Goal: Information Seeking & Learning: Find contact information

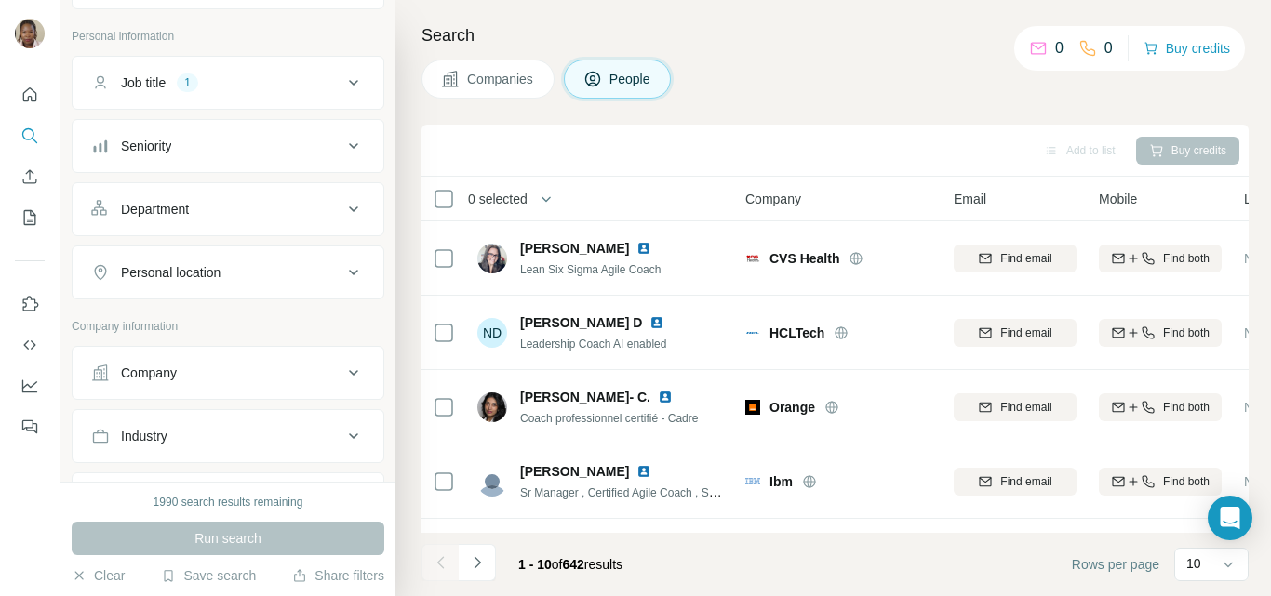
scroll to position [186, 0]
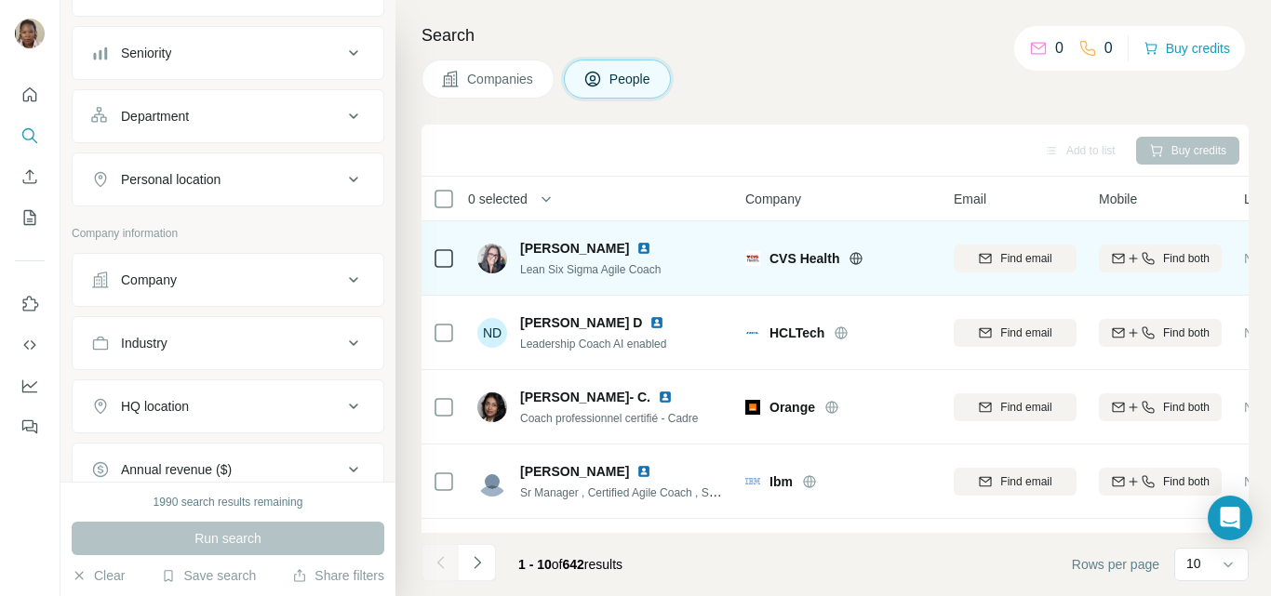
click at [651, 247] on img at bounding box center [643, 248] width 15 height 15
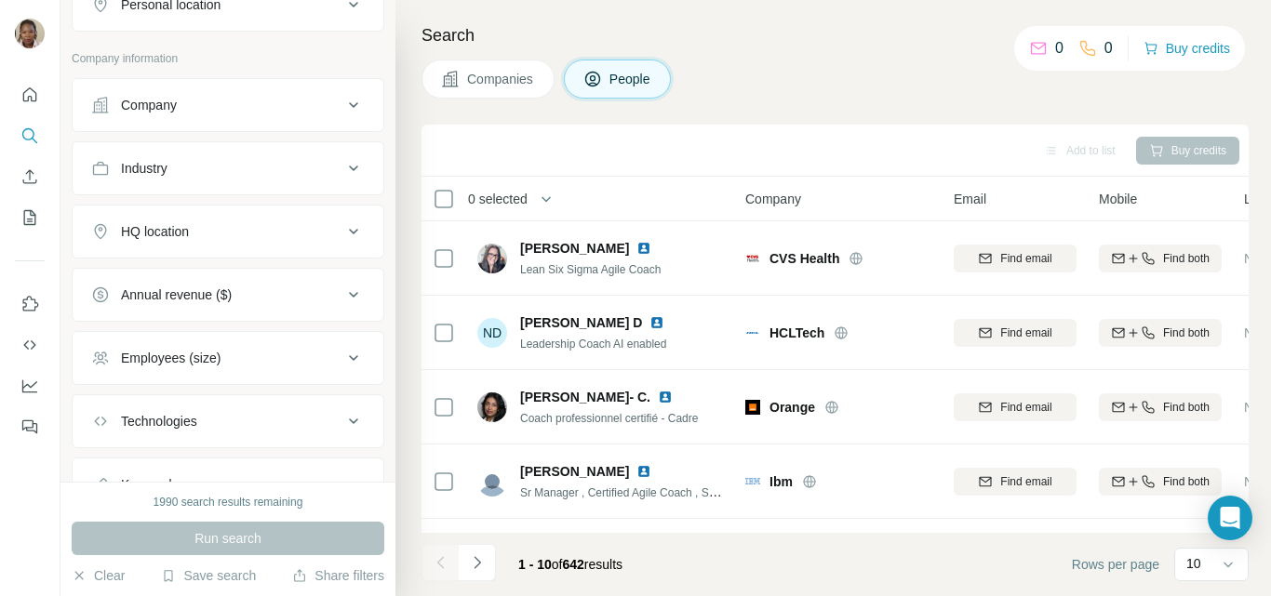
scroll to position [372, 0]
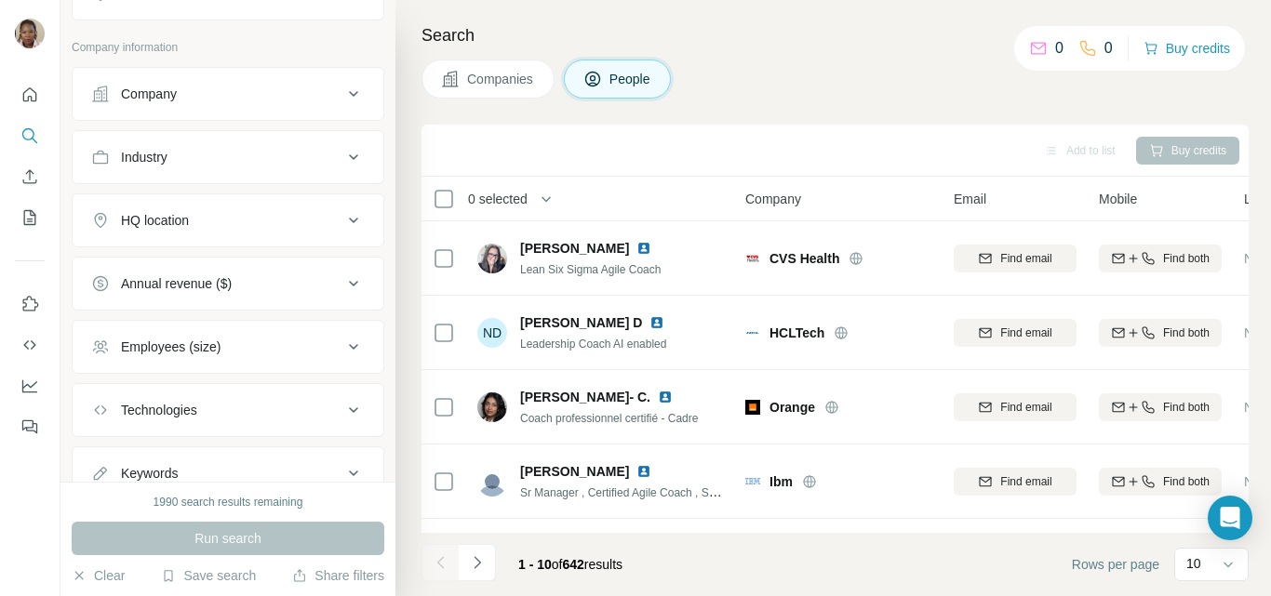
click at [252, 353] on div "Employees (size)" at bounding box center [216, 347] width 251 height 19
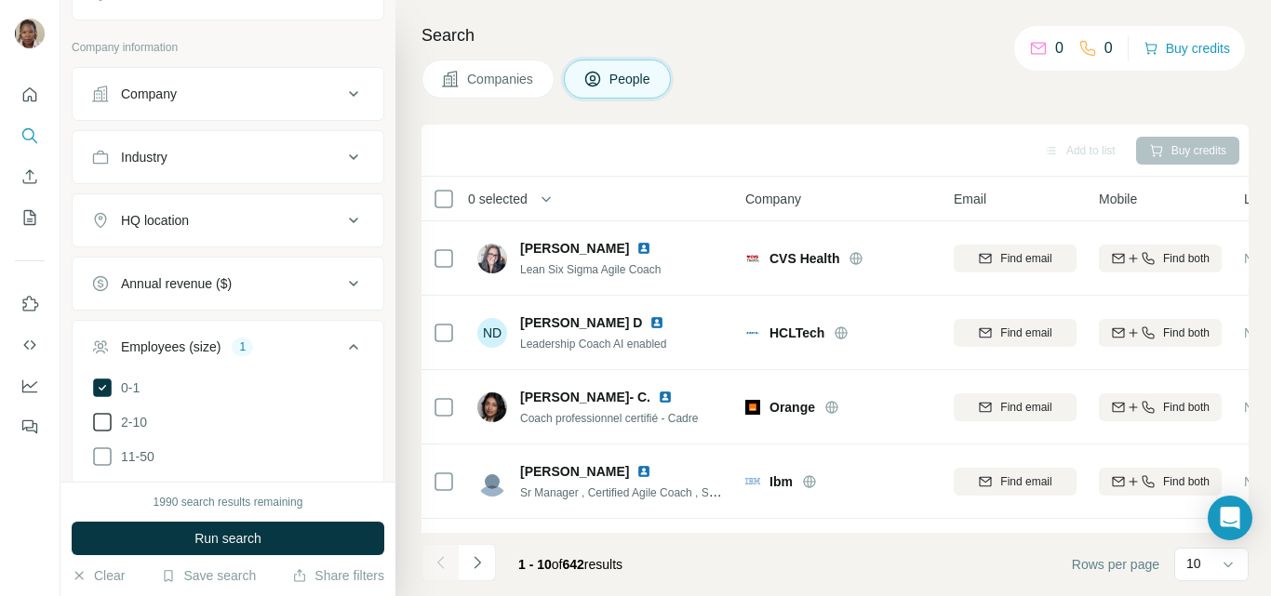
click at [109, 417] on icon at bounding box center [102, 422] width 22 height 22
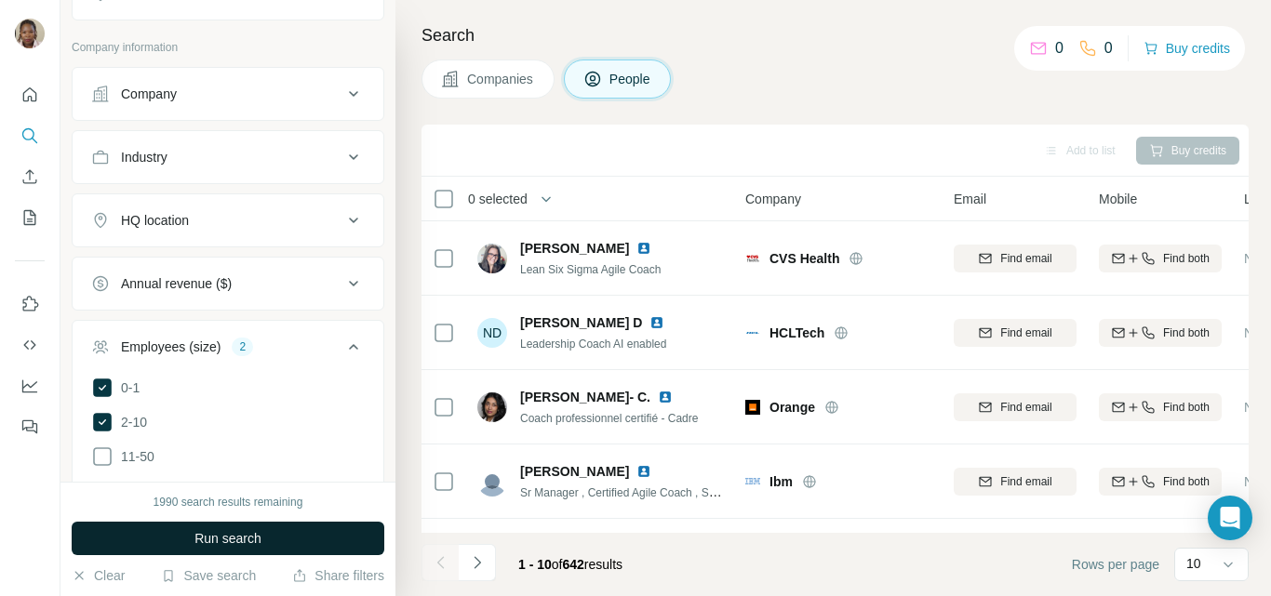
click at [260, 542] on span "Run search" at bounding box center [227, 538] width 67 height 19
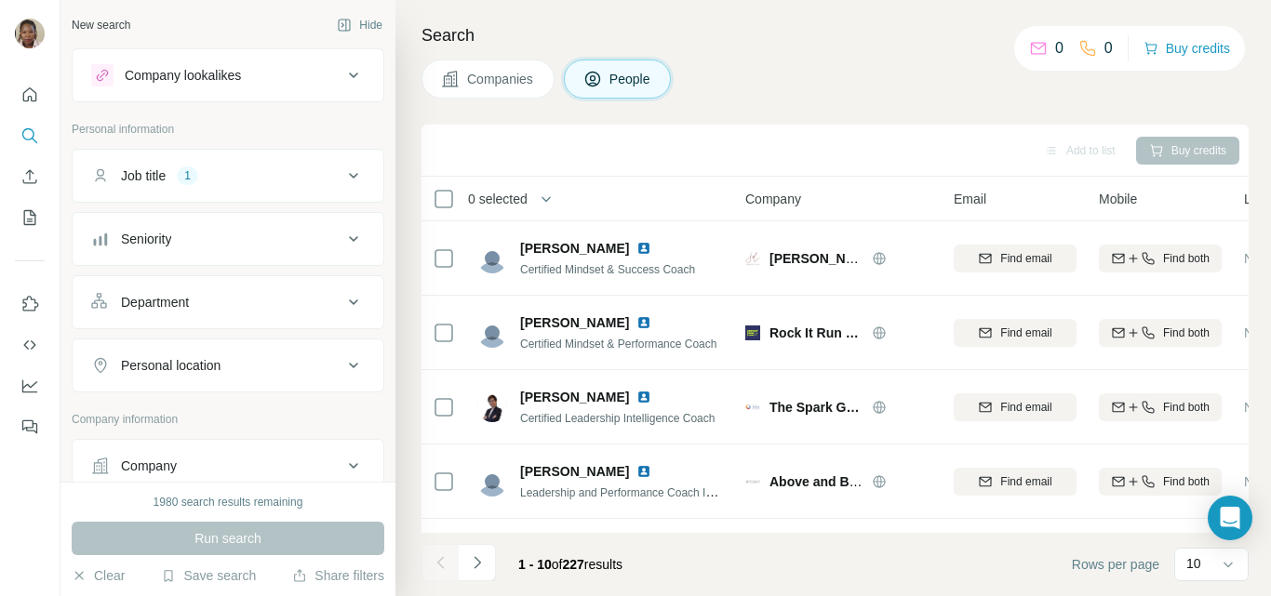
click at [209, 179] on div "Job title 1" at bounding box center [216, 176] width 251 height 19
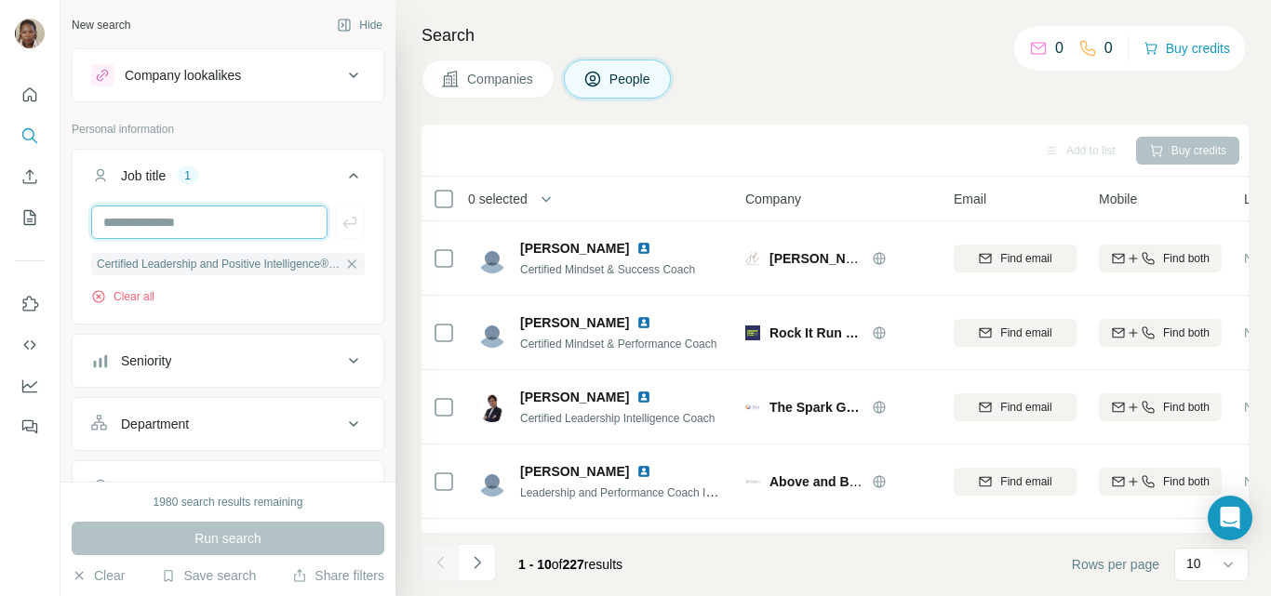
click at [188, 227] on input "text" at bounding box center [209, 222] width 236 height 33
type input "*****"
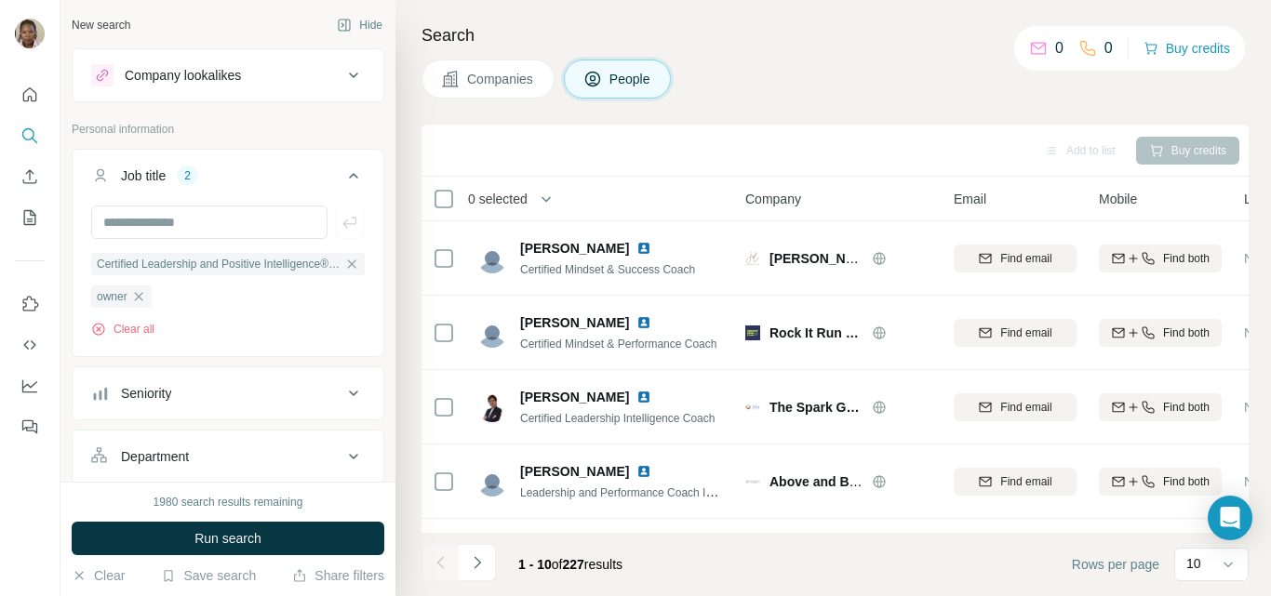
click at [187, 249] on div "Certified Leadership and Positive Intelligence® Coach owner Clear all" at bounding box center [227, 272] width 273 height 132
click at [176, 232] on input "text" at bounding box center [209, 222] width 236 height 33
type input "*******"
type input "***"
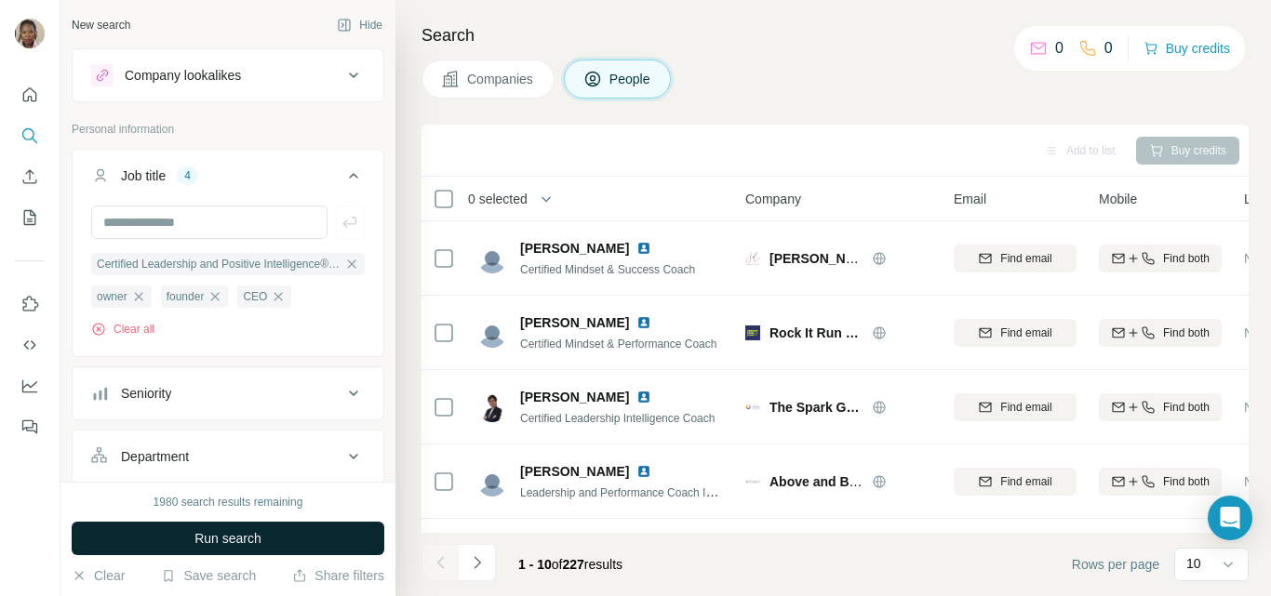
click at [175, 528] on button "Run search" at bounding box center [228, 538] width 313 height 33
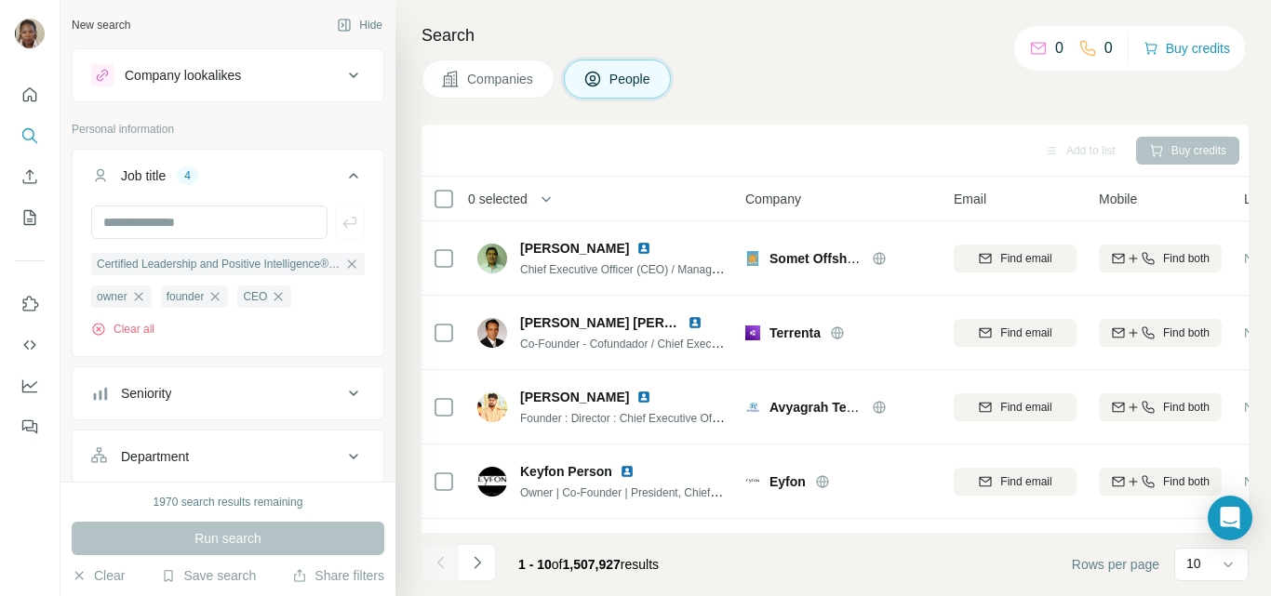
scroll to position [186, 0]
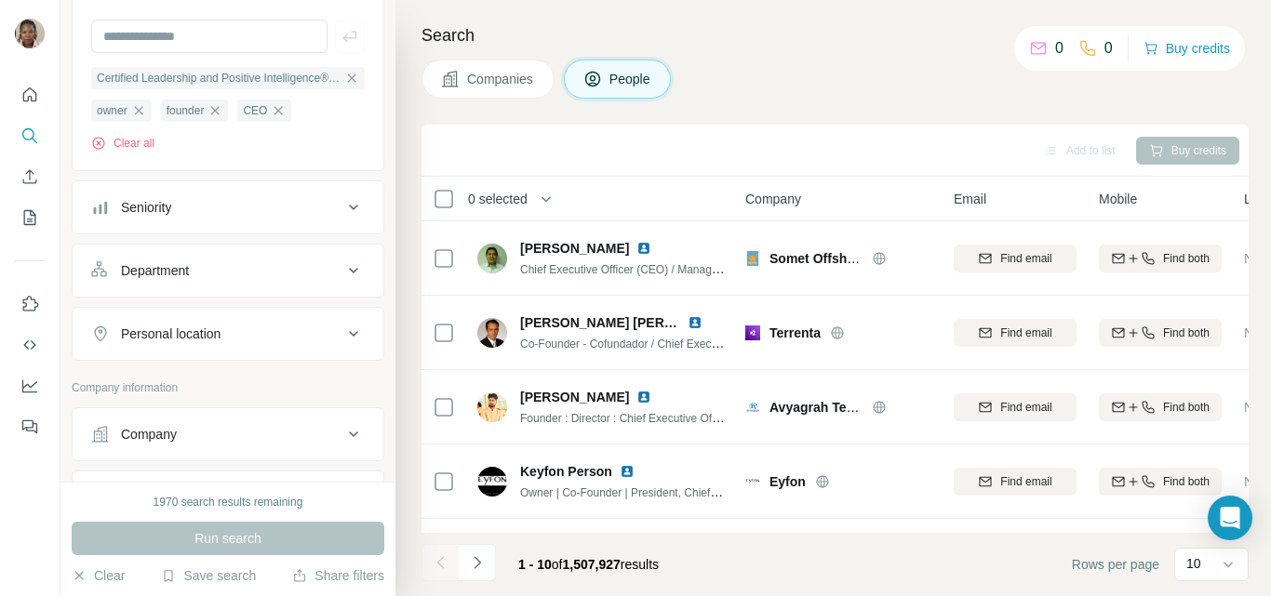
click at [250, 337] on div "Personal location" at bounding box center [216, 334] width 251 height 19
click at [150, 384] on input "text" at bounding box center [227, 380] width 273 height 33
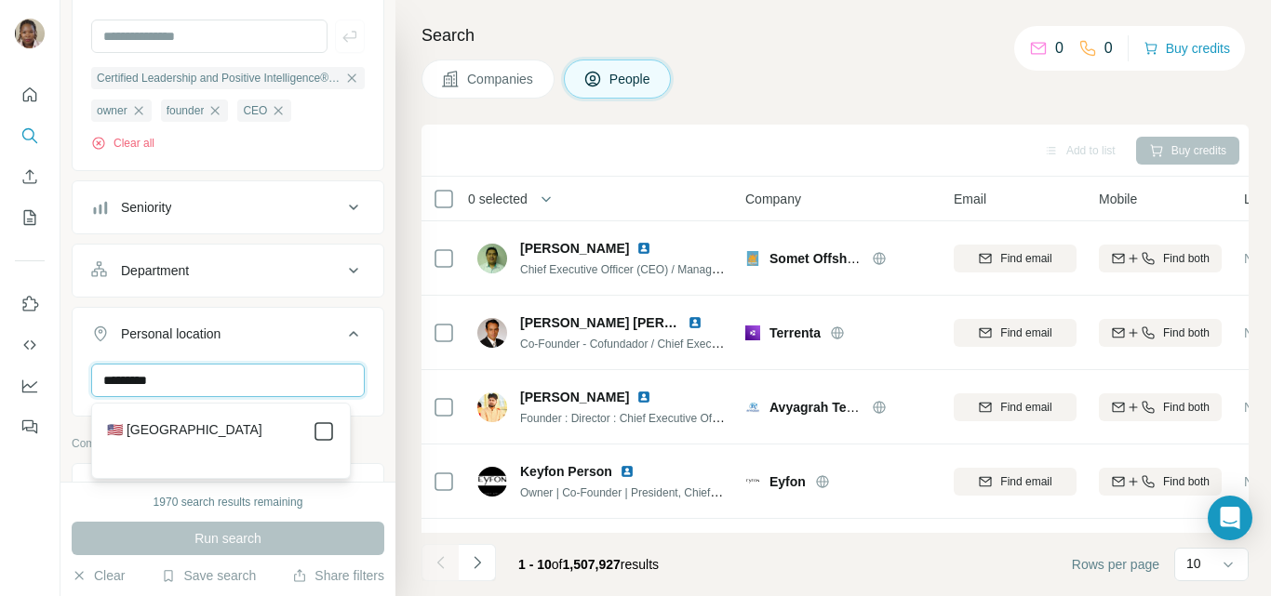
type input "*********"
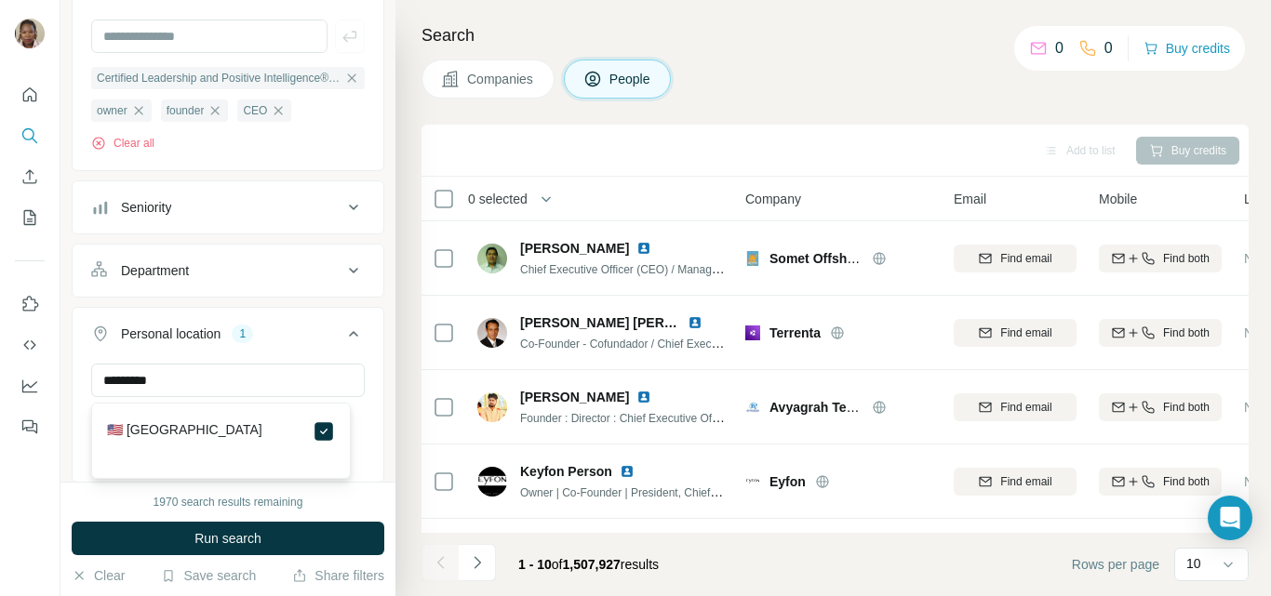
click at [279, 544] on button "Run search" at bounding box center [228, 538] width 313 height 33
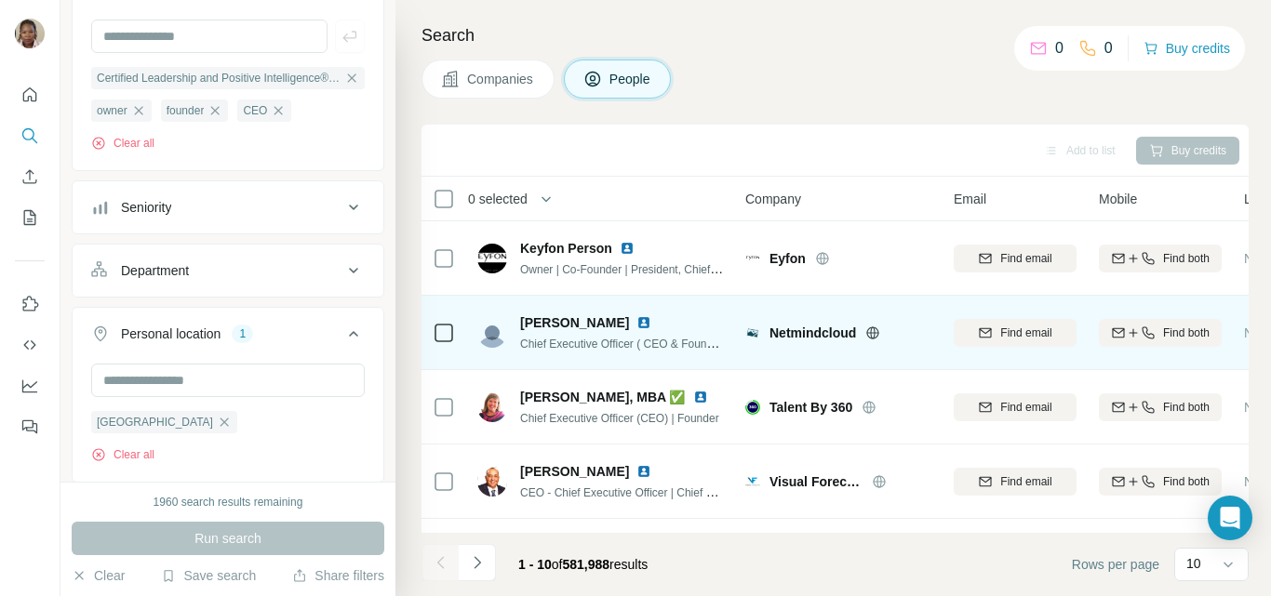
scroll to position [93, 0]
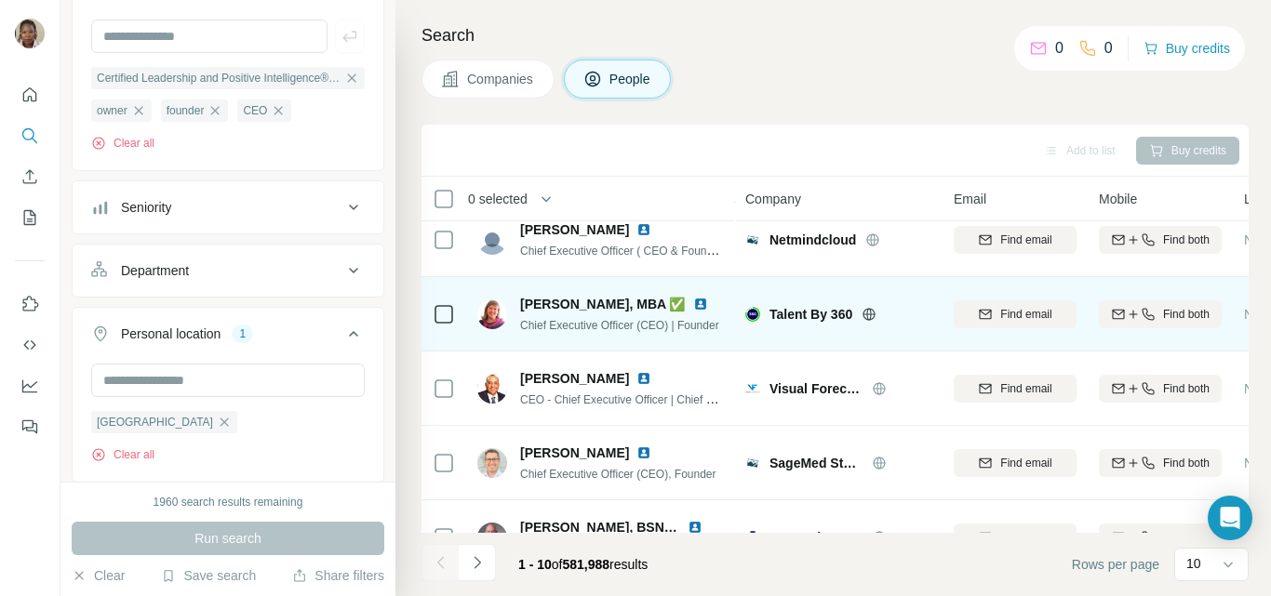
click at [693, 304] on img at bounding box center [700, 304] width 15 height 15
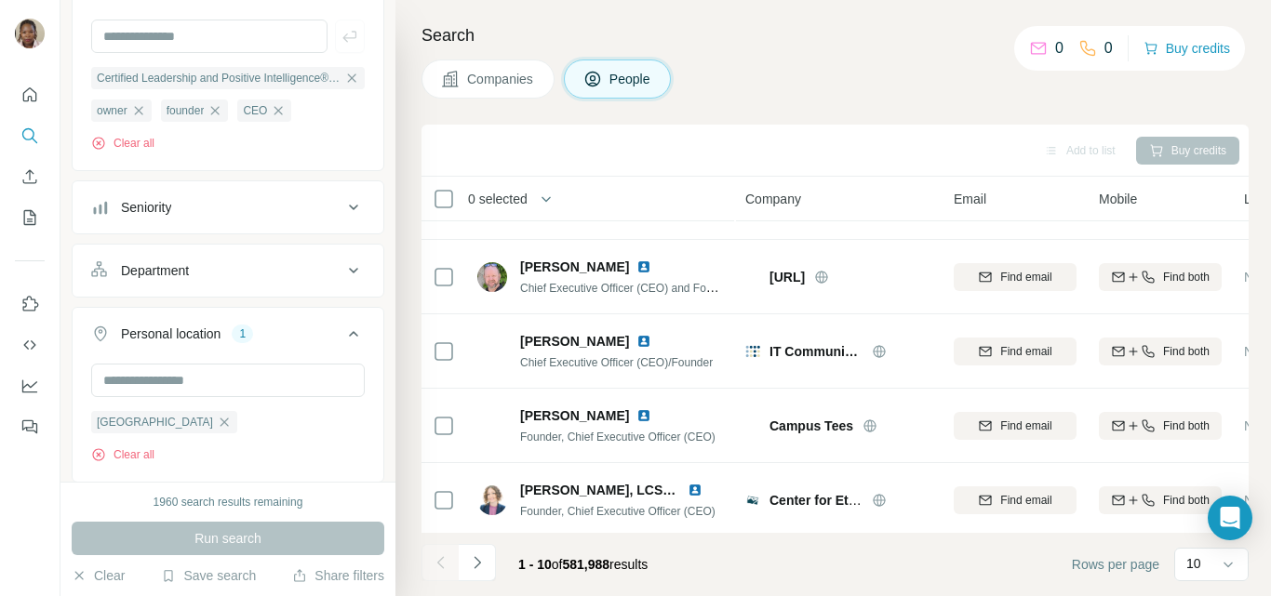
scroll to position [442, 0]
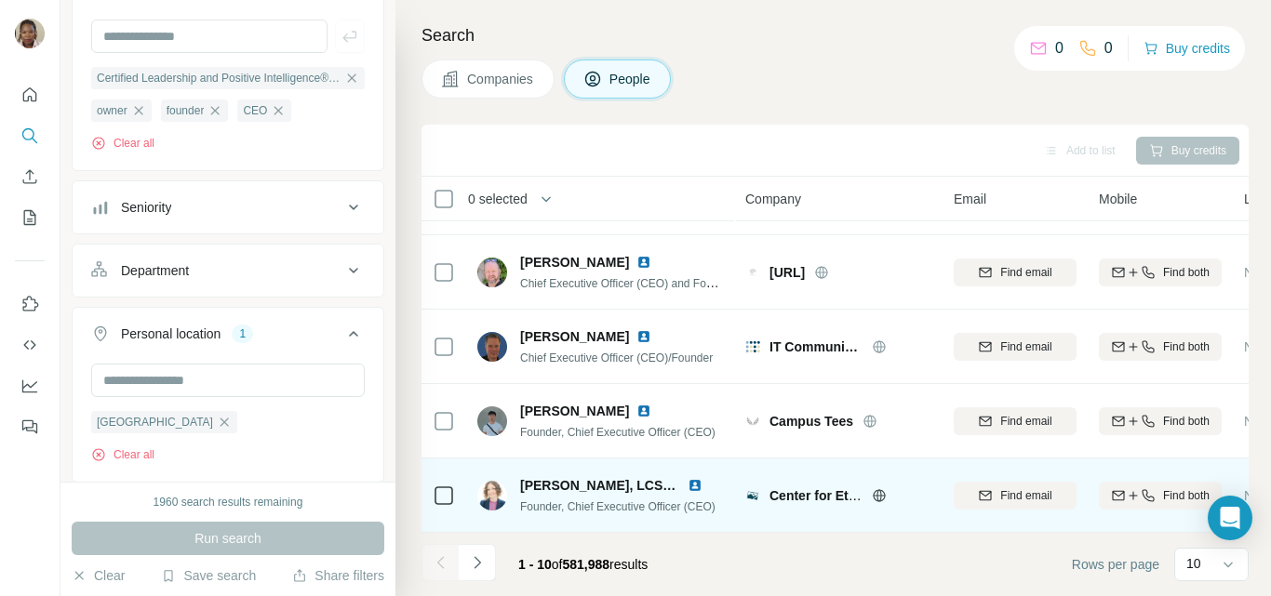
click at [692, 480] on img at bounding box center [694, 485] width 15 height 15
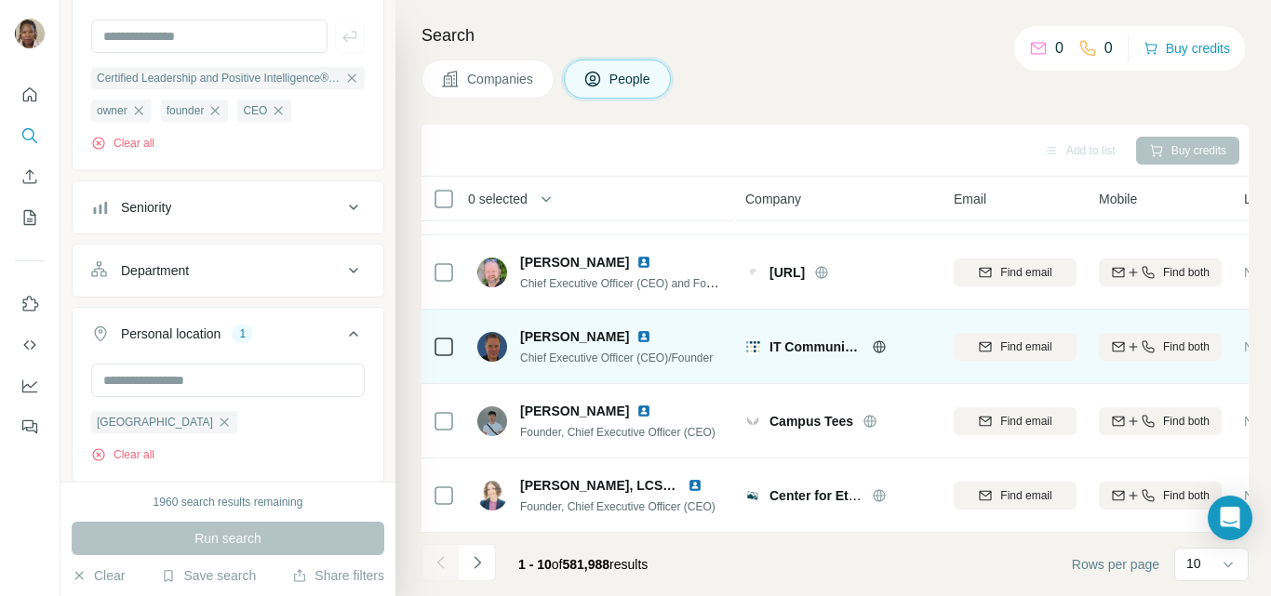
click at [636, 330] on img at bounding box center [643, 336] width 15 height 15
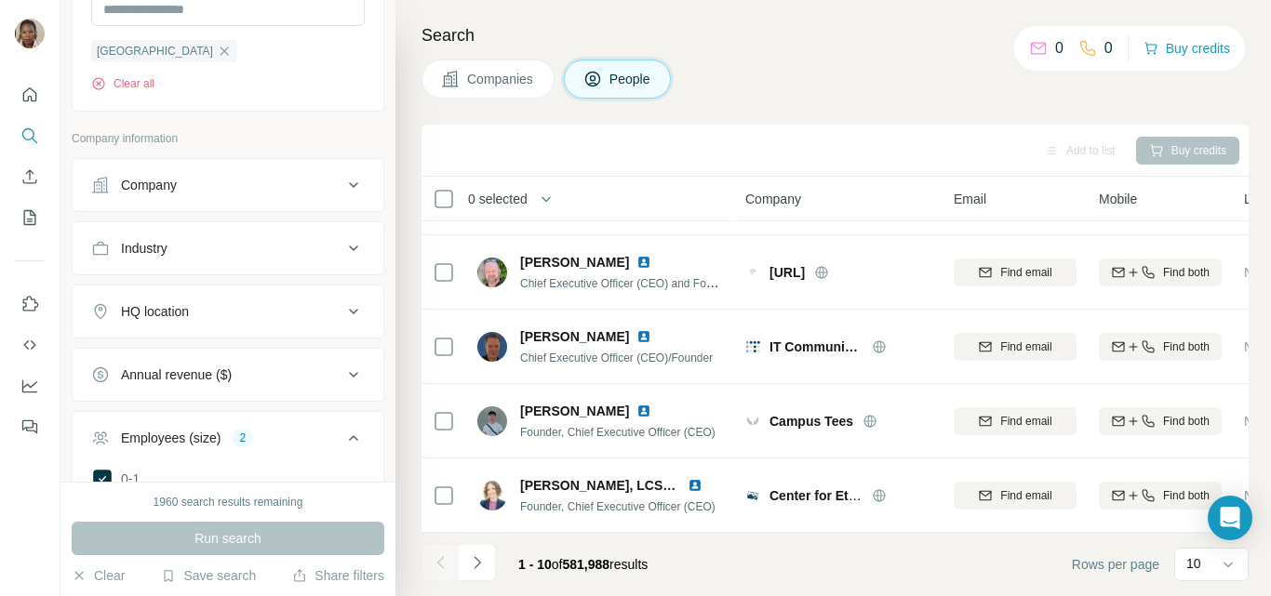
scroll to position [558, 0]
click at [248, 263] on button "Industry" at bounding box center [228, 247] width 311 height 45
click at [248, 294] on input at bounding box center [218, 294] width 230 height 20
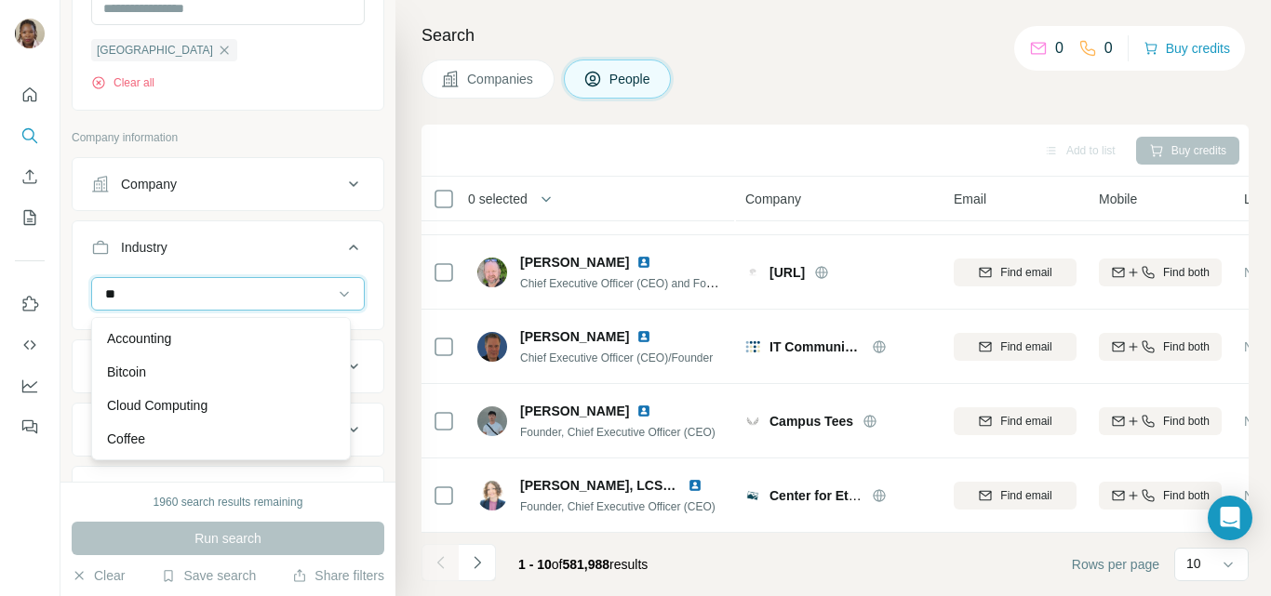
type input "*"
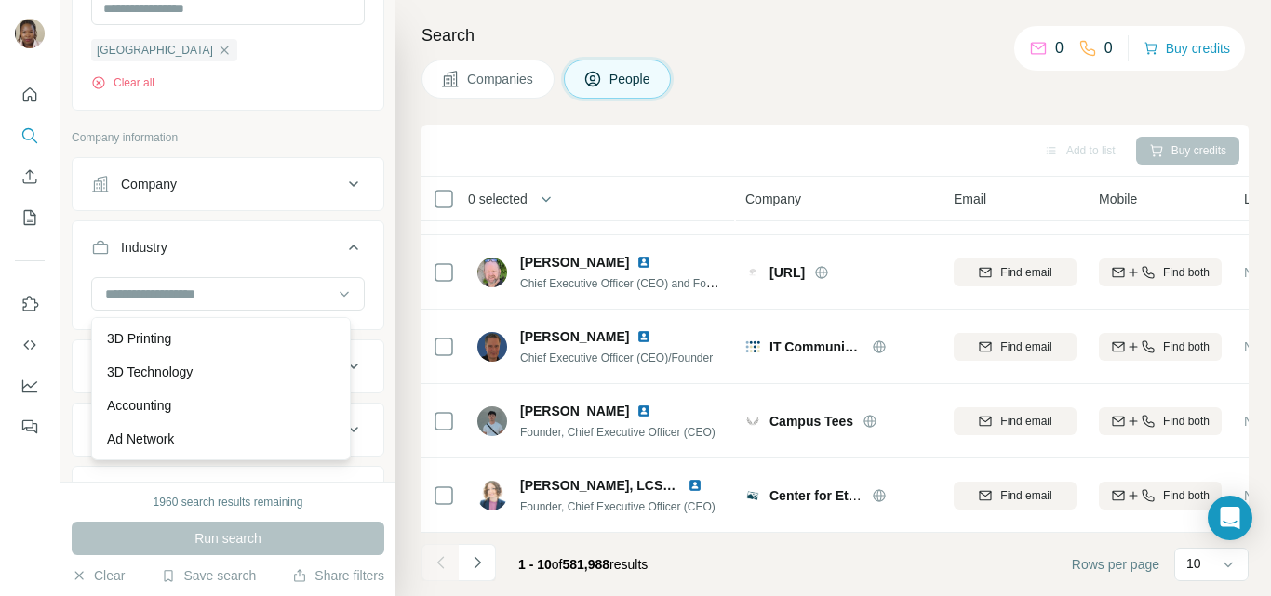
click at [2, 500] on div at bounding box center [30, 298] width 60 height 596
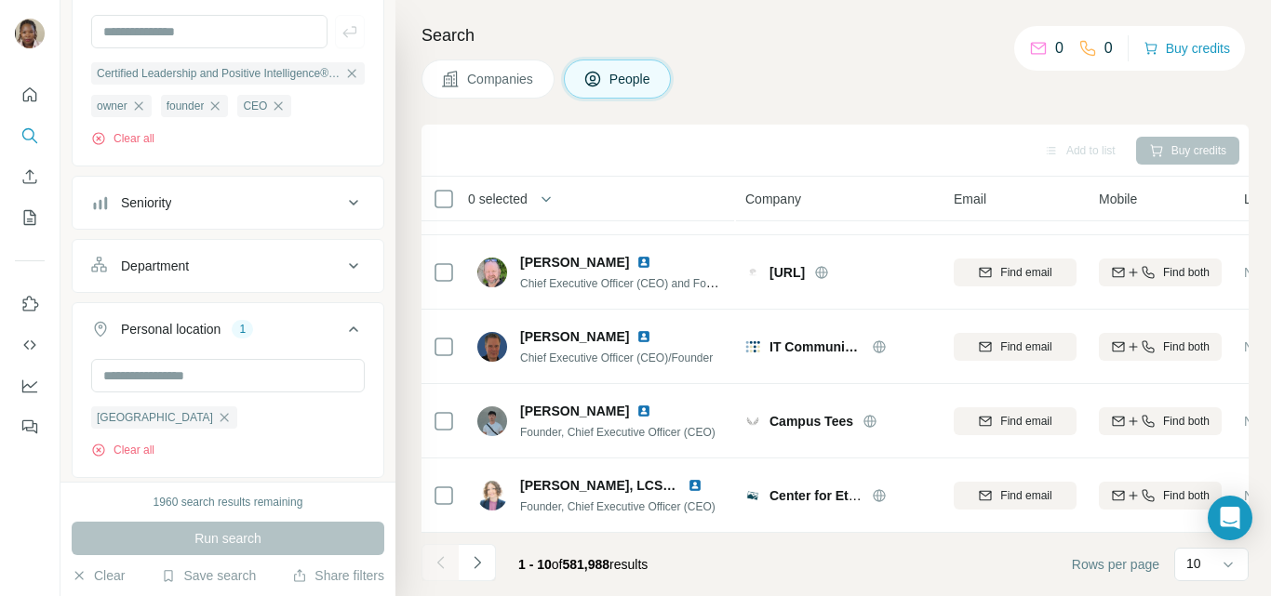
scroll to position [186, 0]
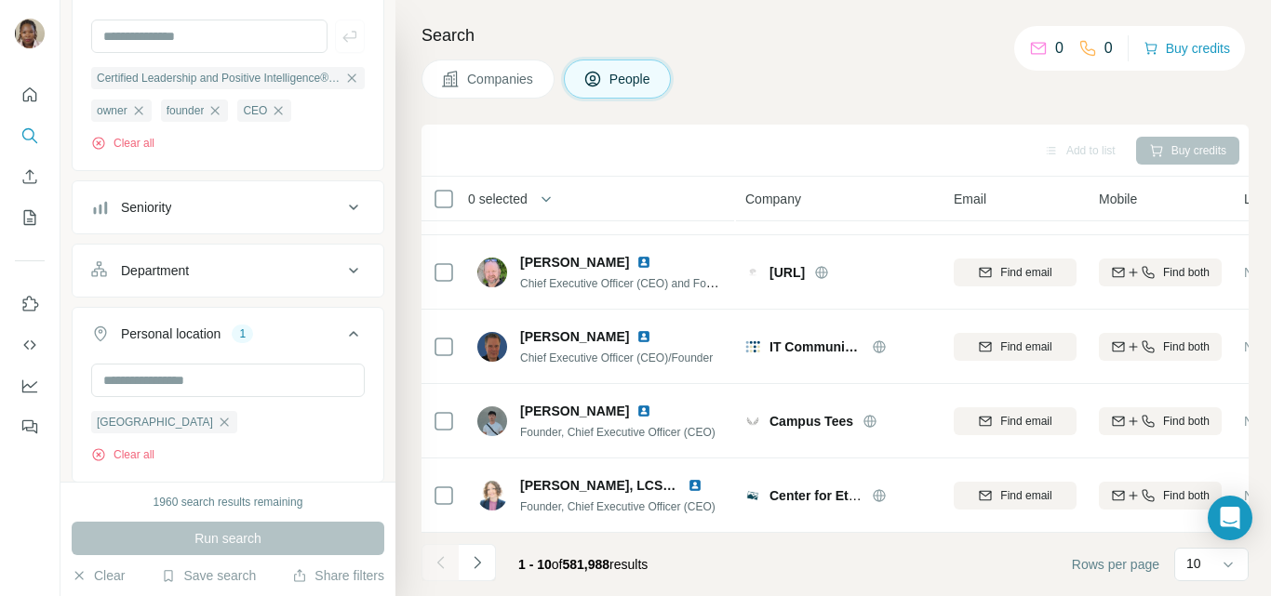
click at [316, 271] on div "Department" at bounding box center [216, 270] width 251 height 19
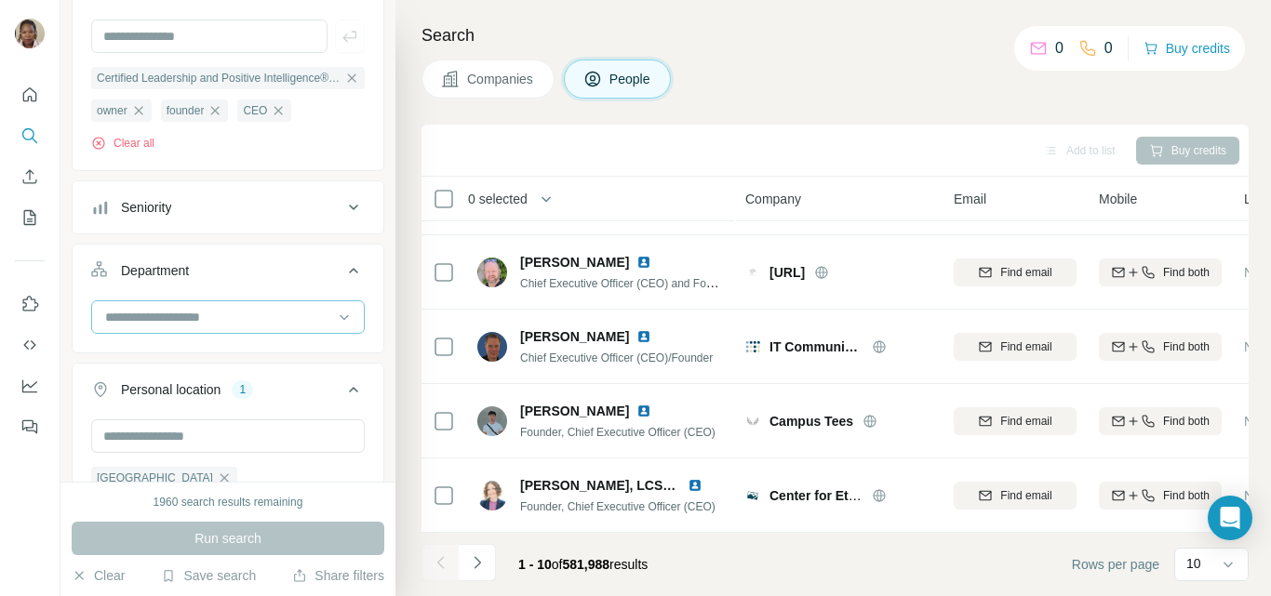
click at [193, 318] on input at bounding box center [218, 317] width 230 height 20
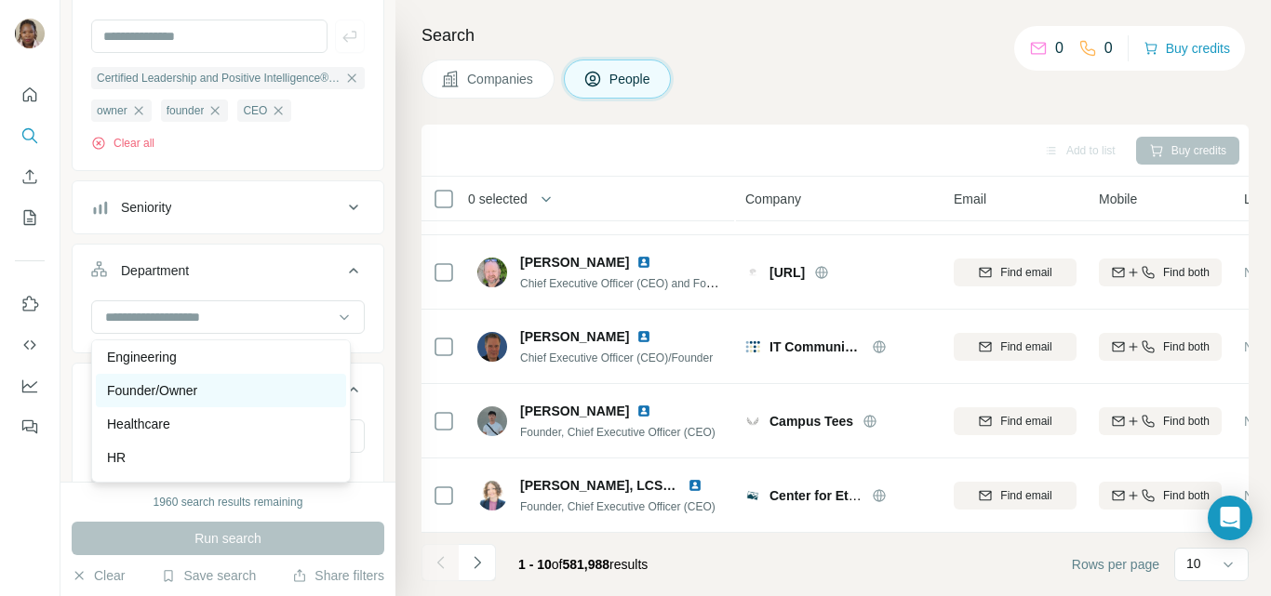
click at [181, 393] on p "Founder/Owner" at bounding box center [152, 390] width 90 height 19
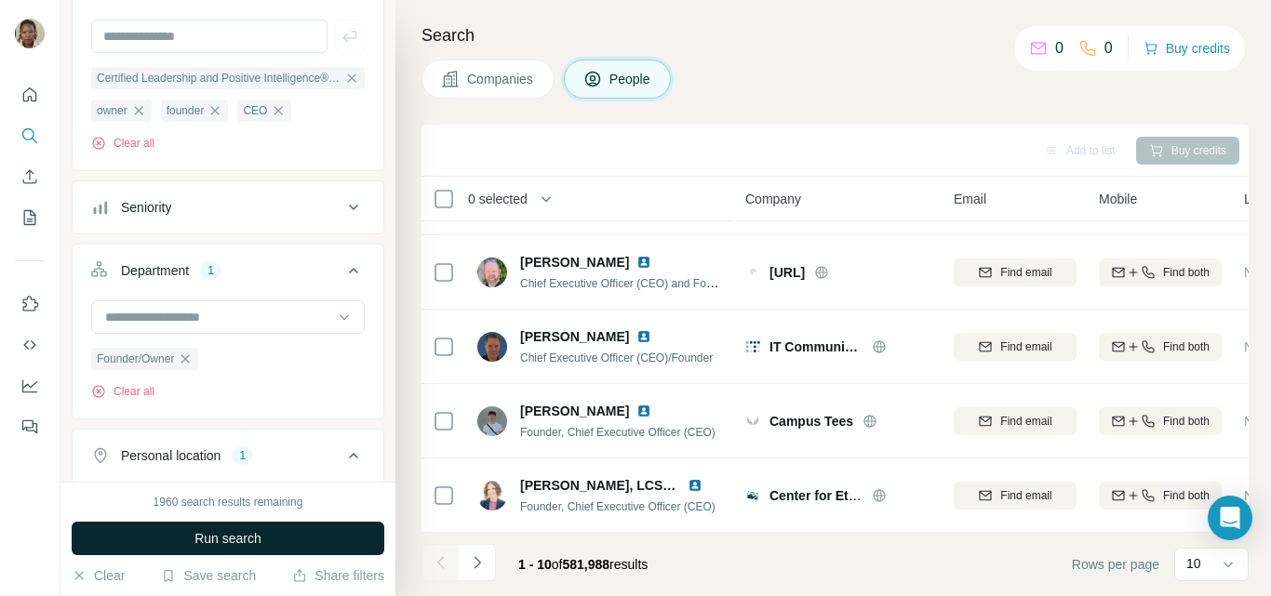
click at [244, 528] on button "Run search" at bounding box center [228, 538] width 313 height 33
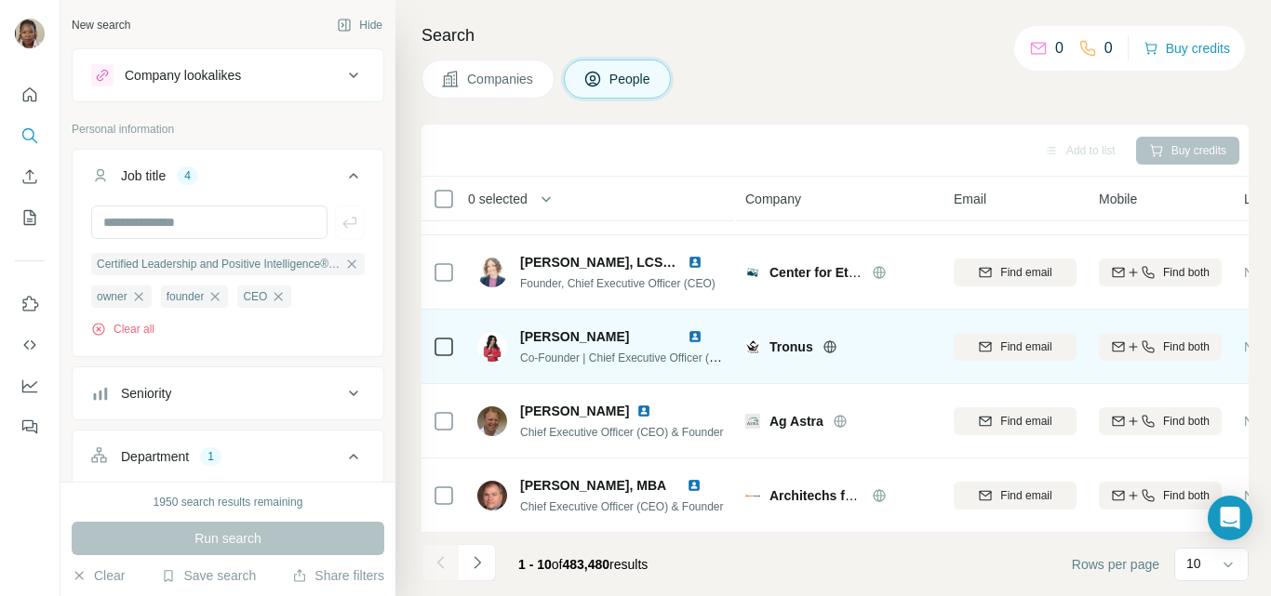
click at [692, 330] on img at bounding box center [694, 336] width 15 height 15
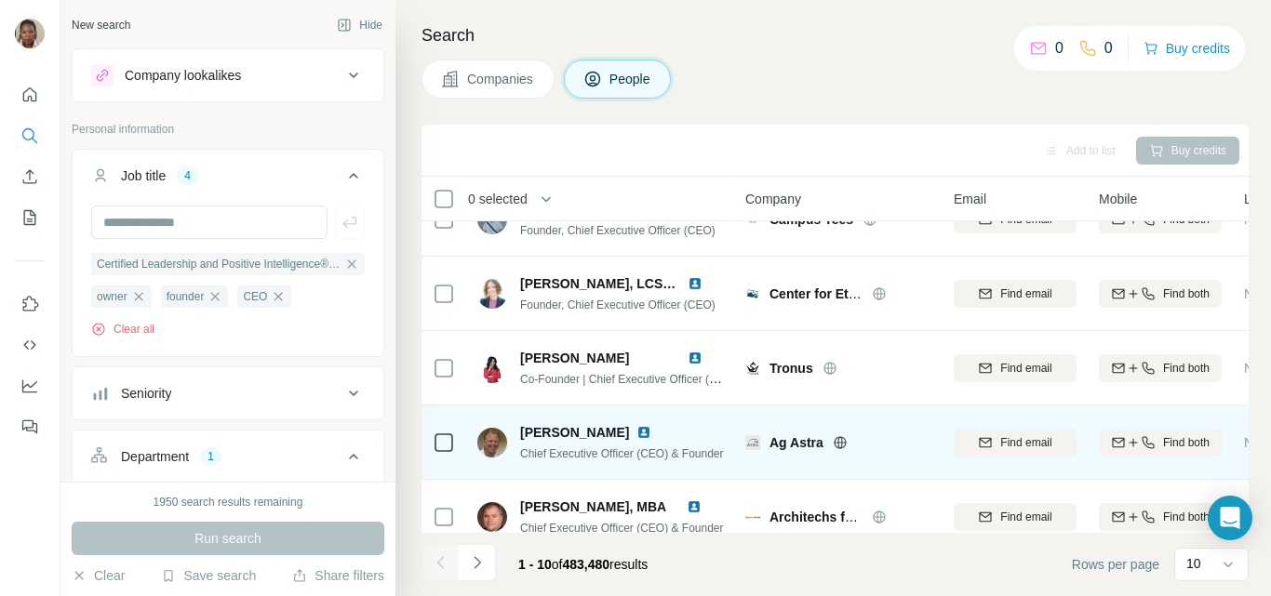
scroll to position [442, 0]
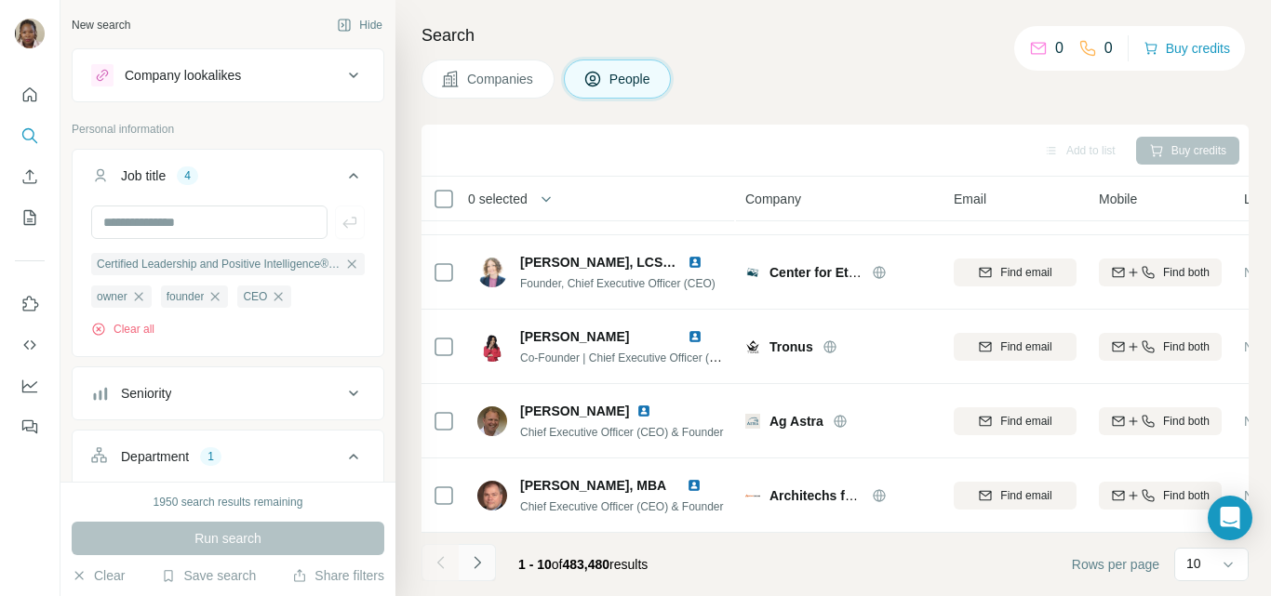
click at [478, 561] on icon "Navigate to next page" at bounding box center [476, 562] width 7 height 12
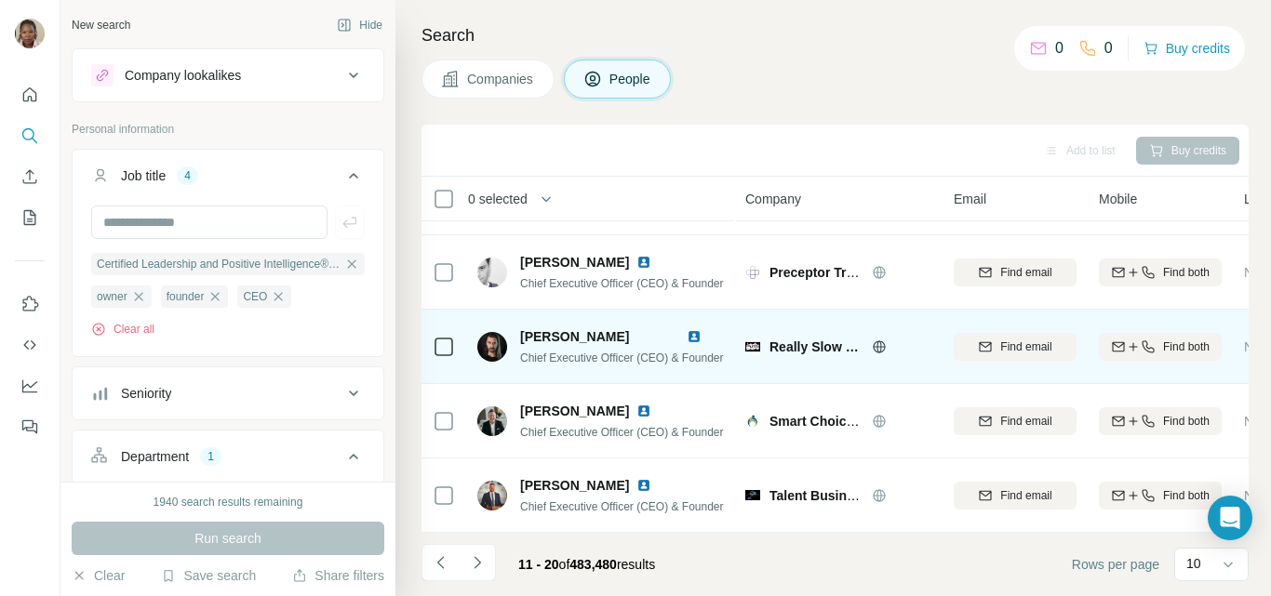
click at [691, 329] on img at bounding box center [694, 336] width 15 height 15
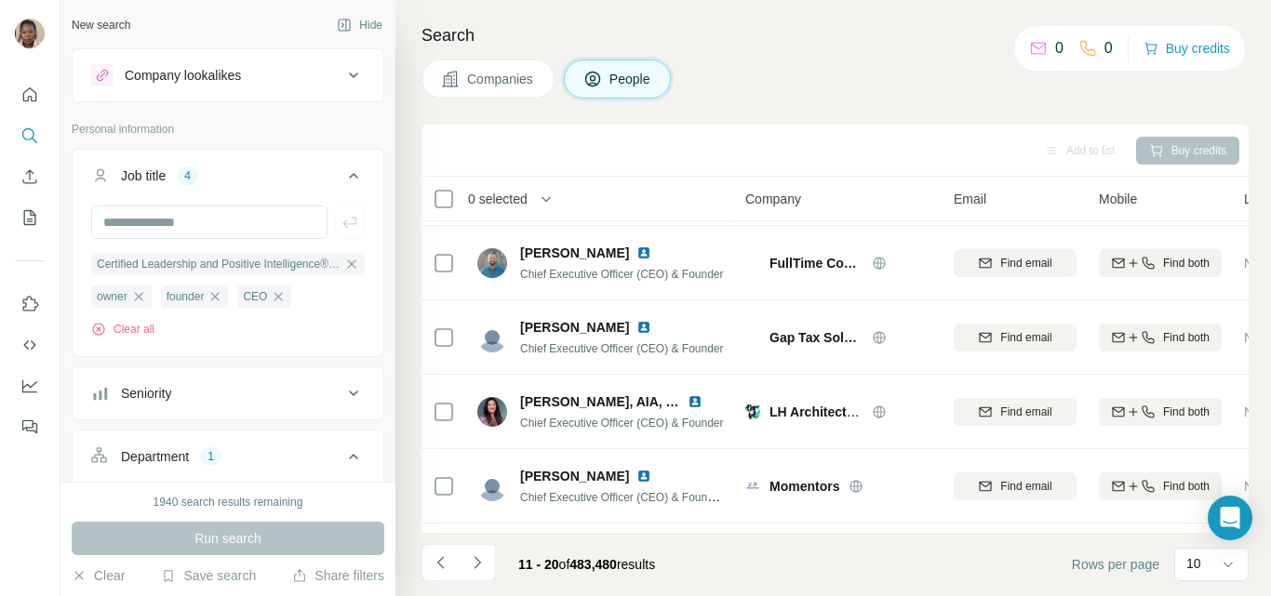
scroll to position [0, 0]
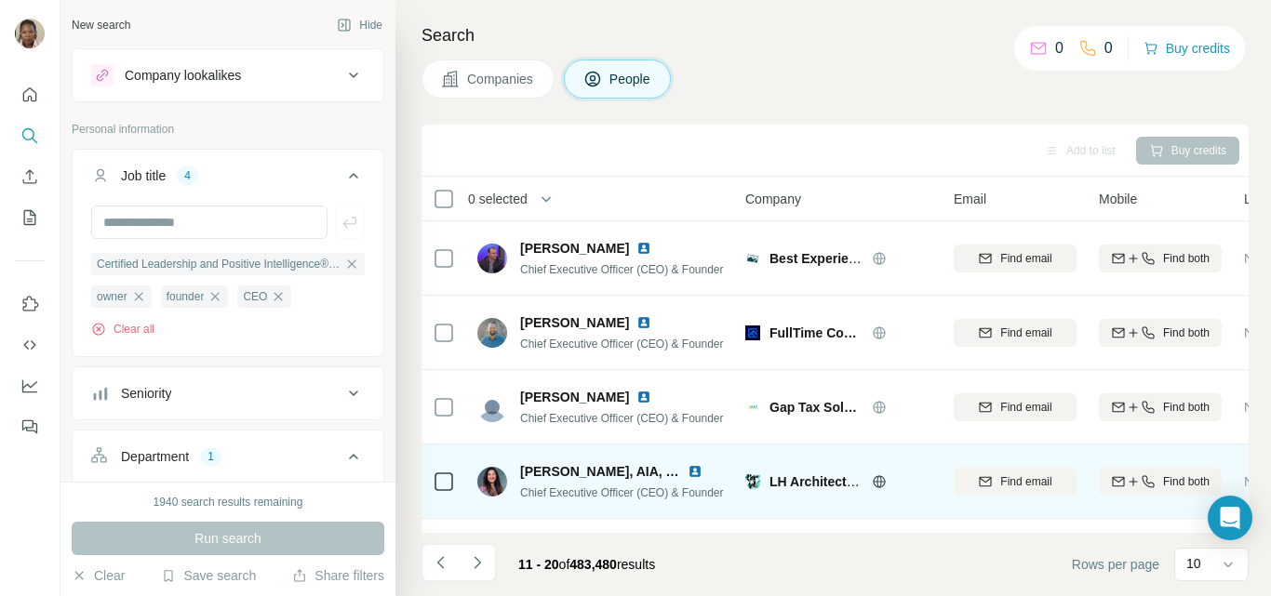
click at [696, 471] on img at bounding box center [694, 471] width 15 height 15
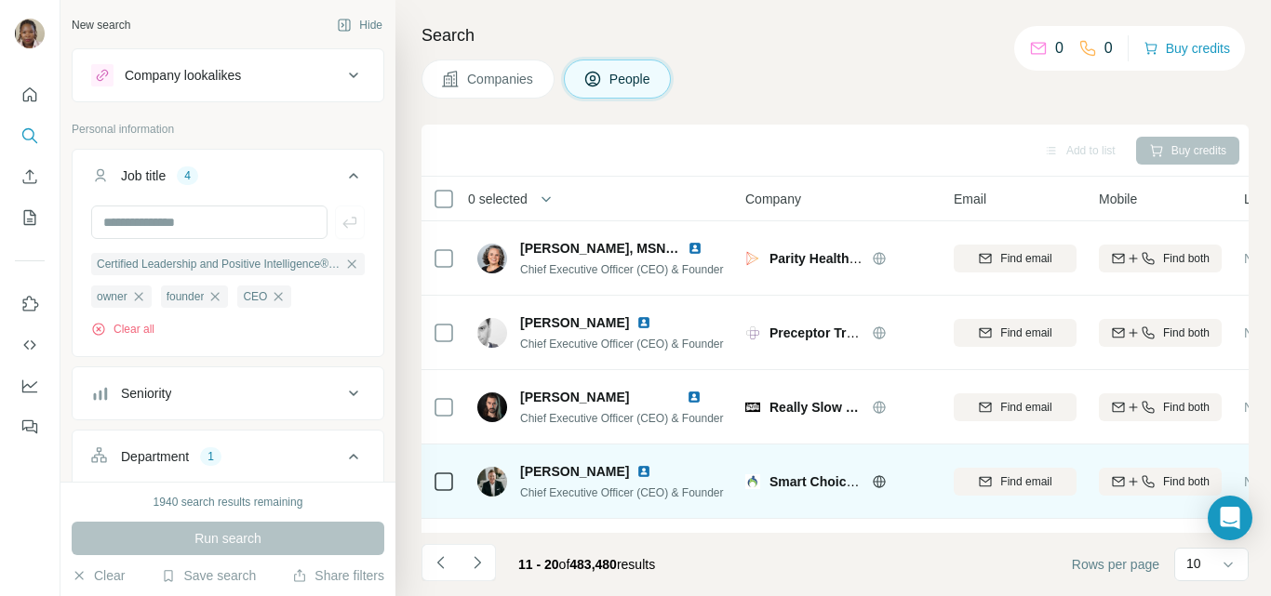
scroll to position [442, 0]
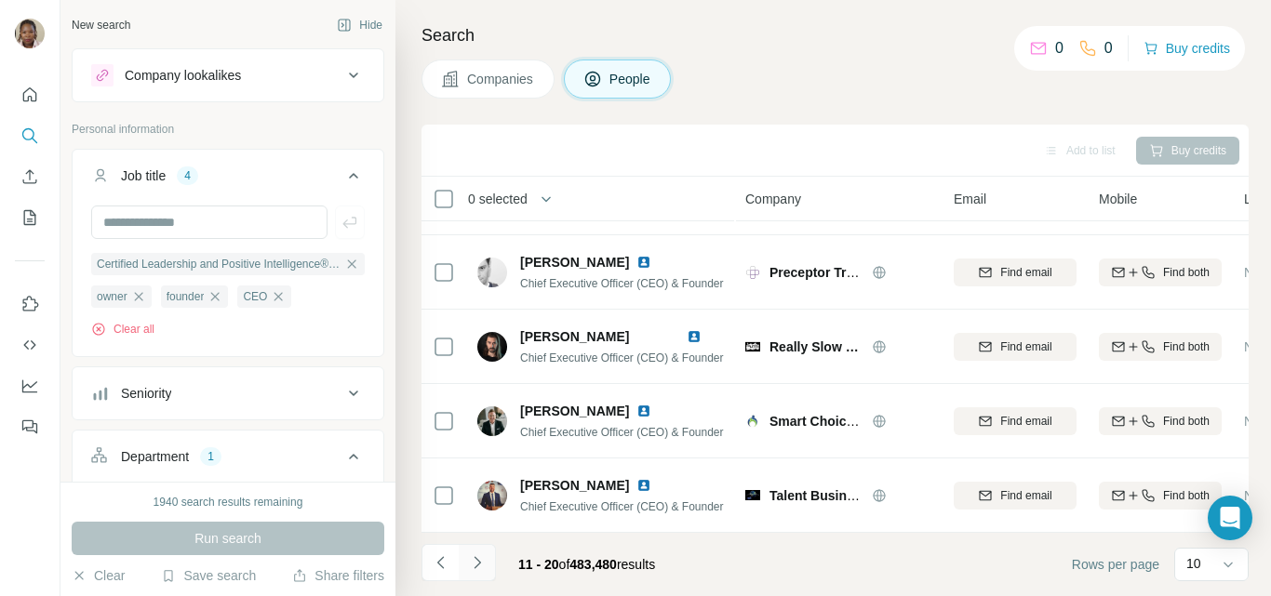
click at [479, 562] on icon "Navigate to next page" at bounding box center [476, 562] width 7 height 12
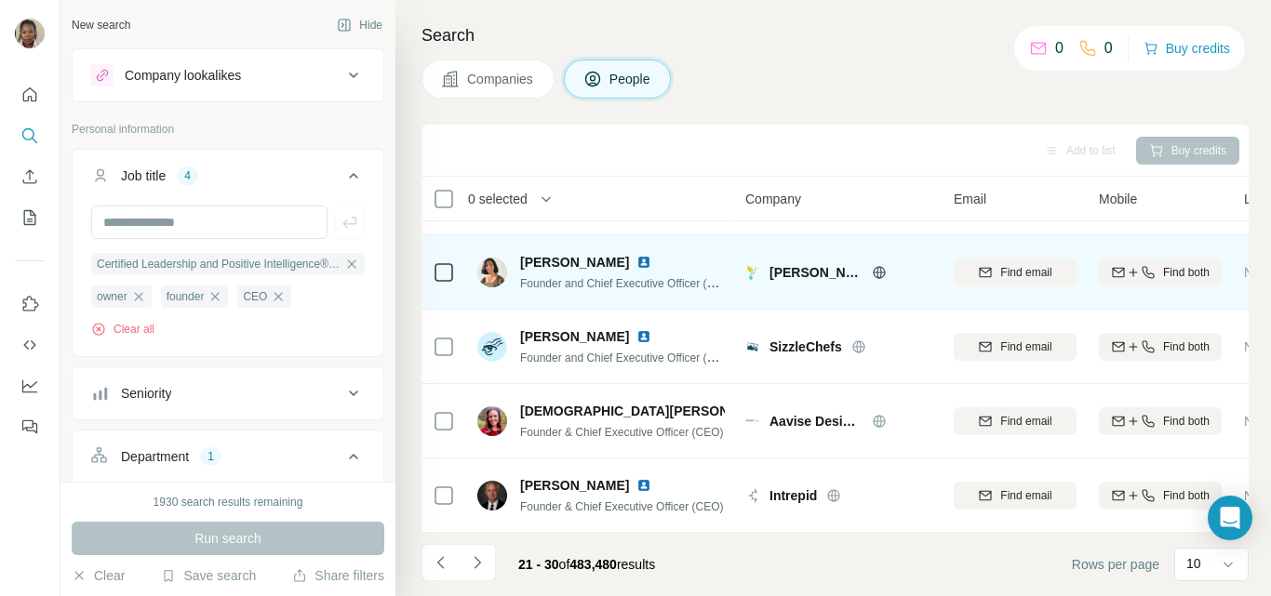
click at [648, 255] on img at bounding box center [643, 262] width 15 height 15
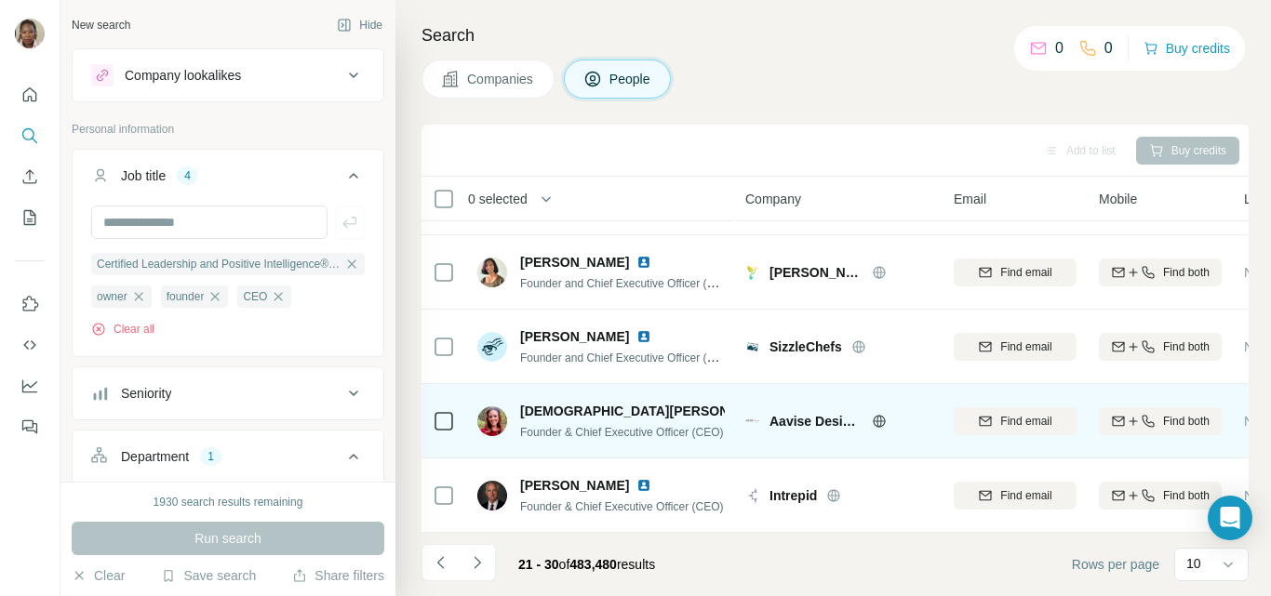
click at [786, 404] on img at bounding box center [793, 411] width 15 height 15
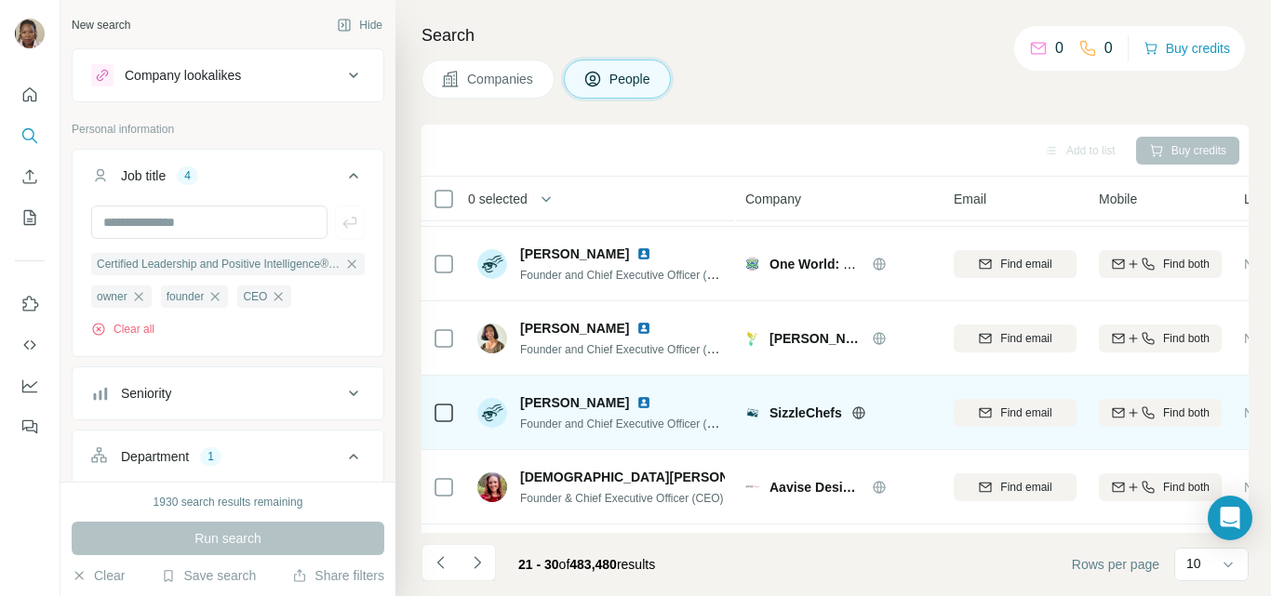
scroll to position [349, 0]
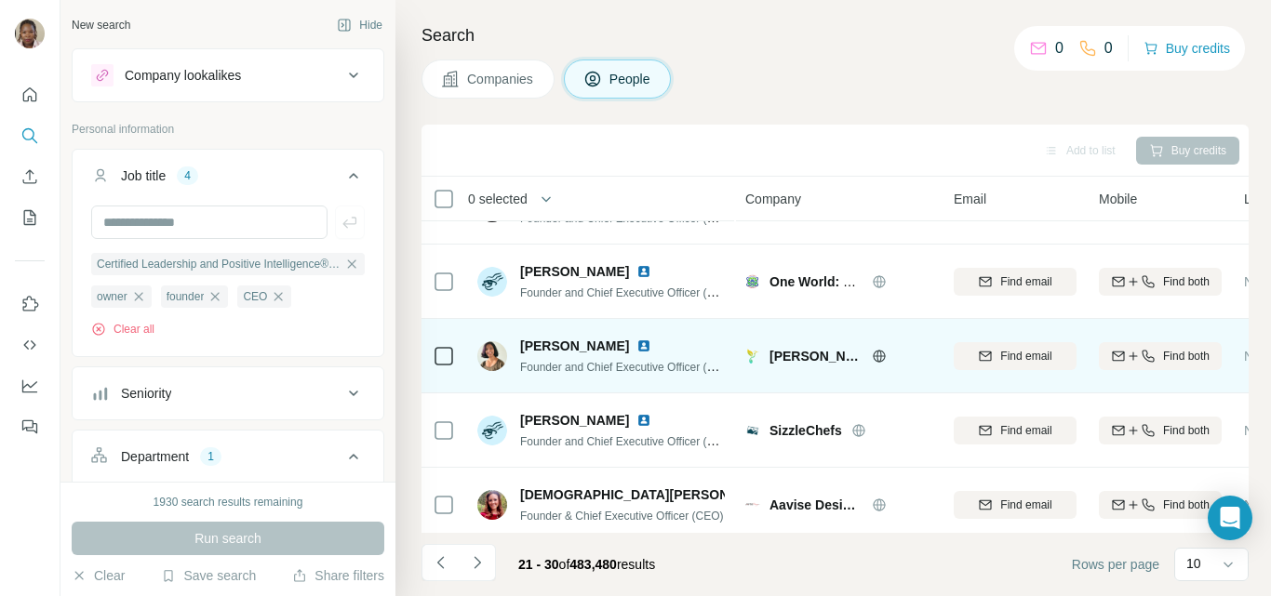
click at [614, 344] on span "[PERSON_NAME]" at bounding box center [574, 346] width 109 height 19
click at [651, 349] on img at bounding box center [643, 346] width 15 height 15
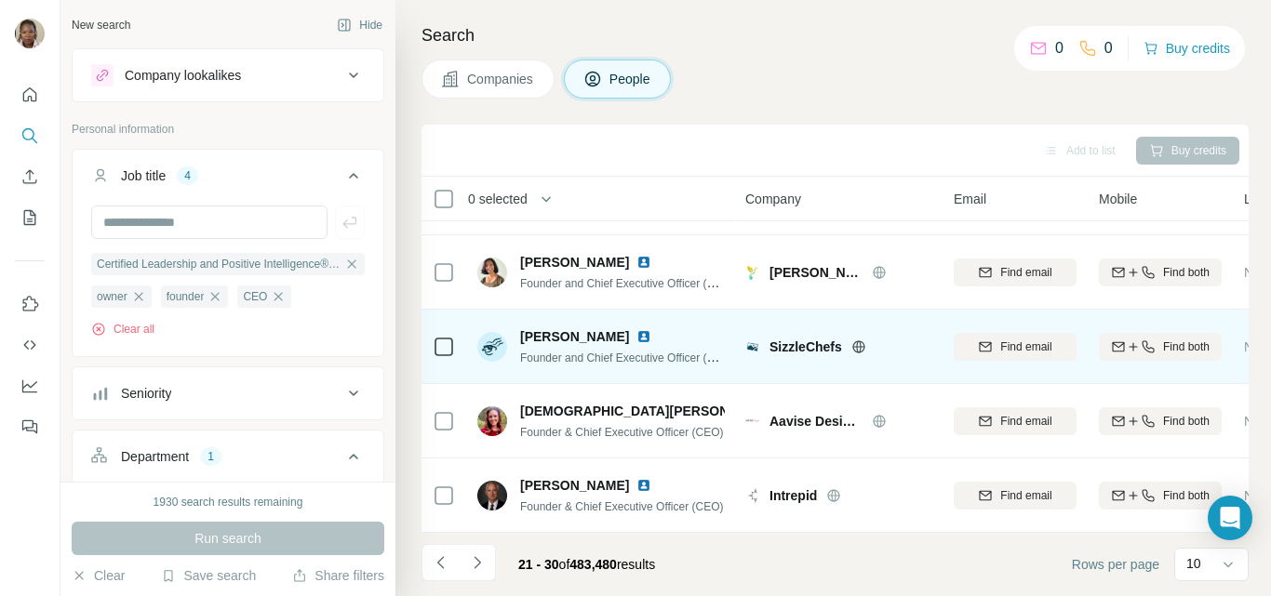
scroll to position [163, 0]
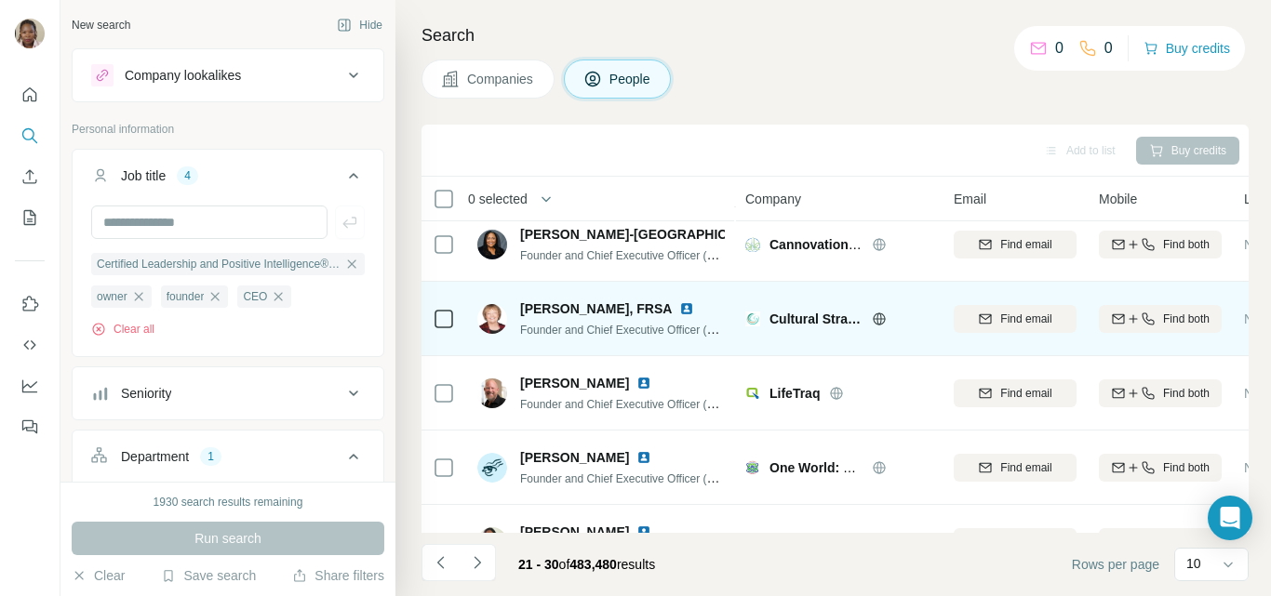
click at [679, 302] on img at bounding box center [686, 308] width 15 height 15
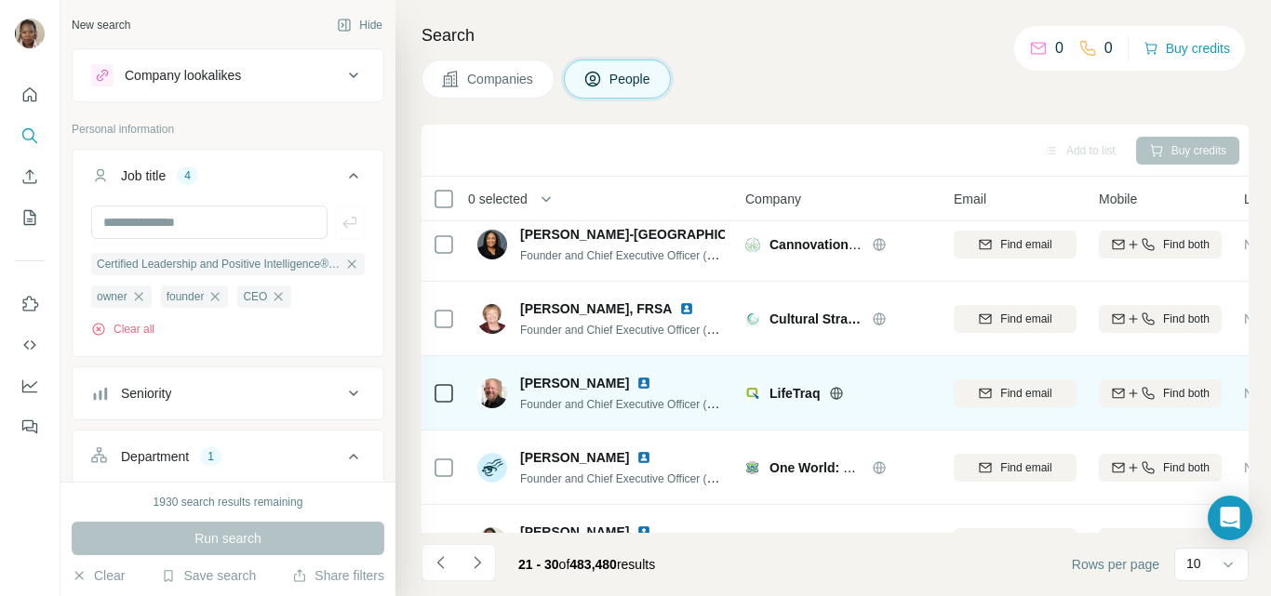
scroll to position [0, 0]
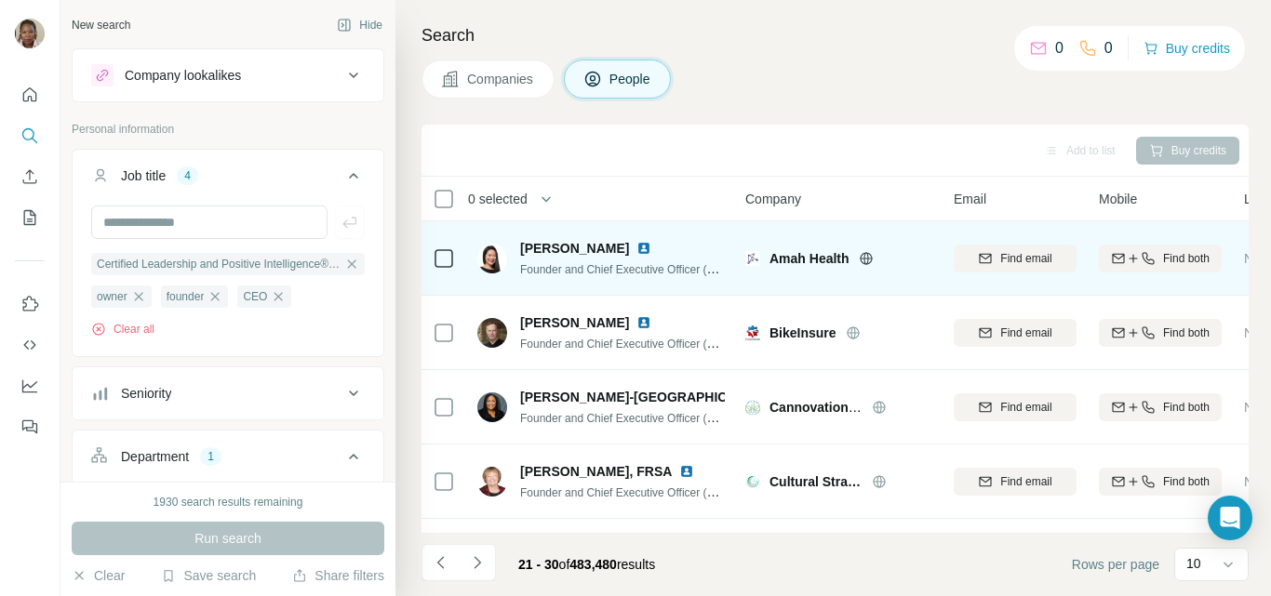
click at [636, 247] on img at bounding box center [643, 248] width 15 height 15
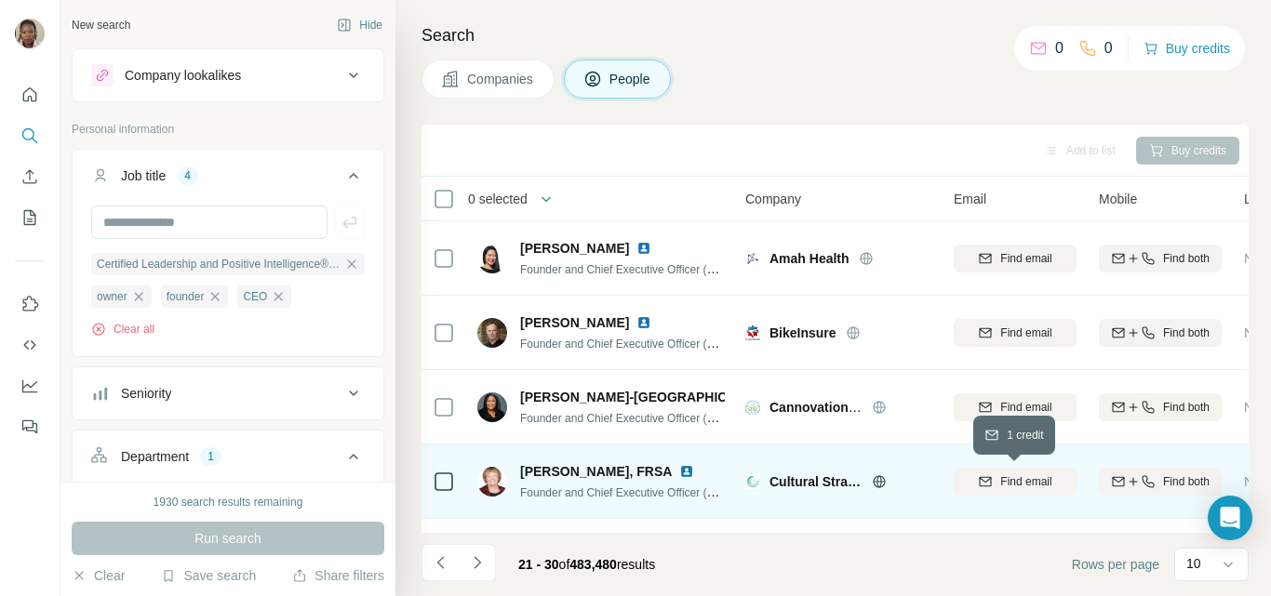
click at [1020, 483] on span "Find email" at bounding box center [1025, 481] width 51 height 17
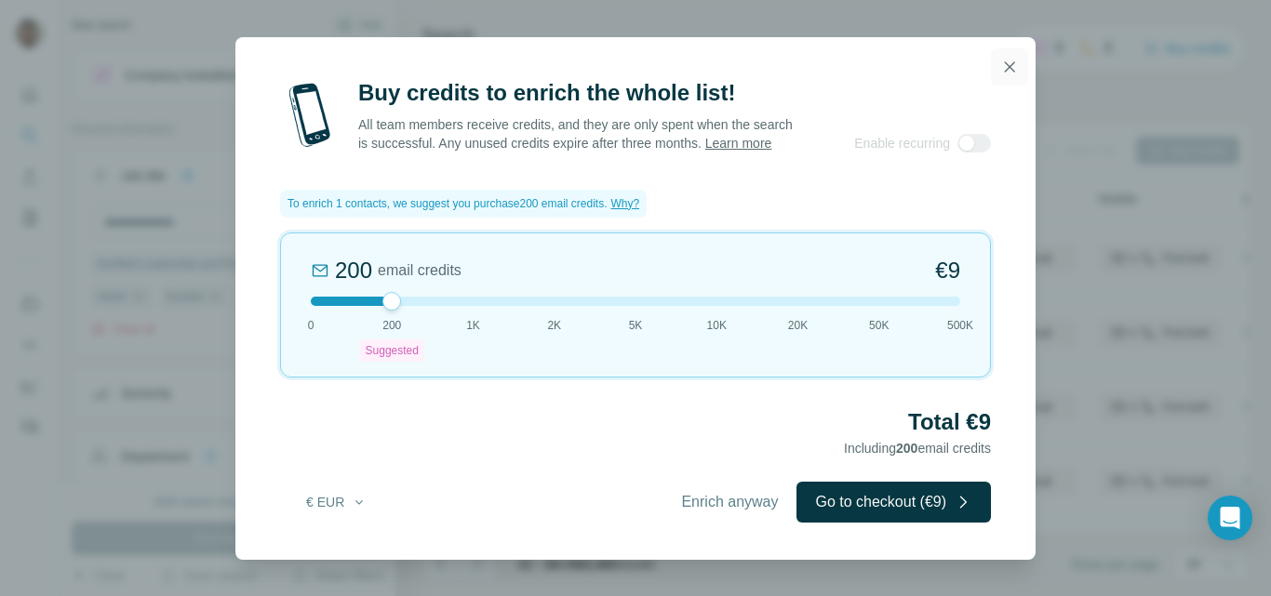
click at [1009, 59] on icon "button" at bounding box center [1009, 67] width 19 height 19
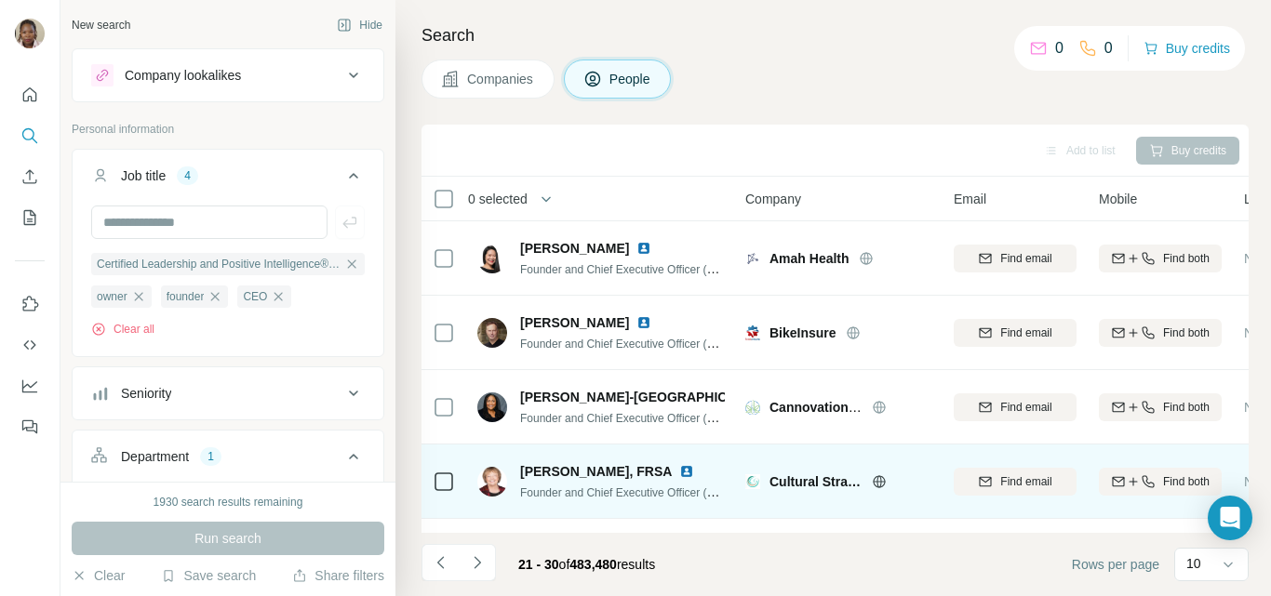
click at [679, 473] on img at bounding box center [686, 471] width 15 height 15
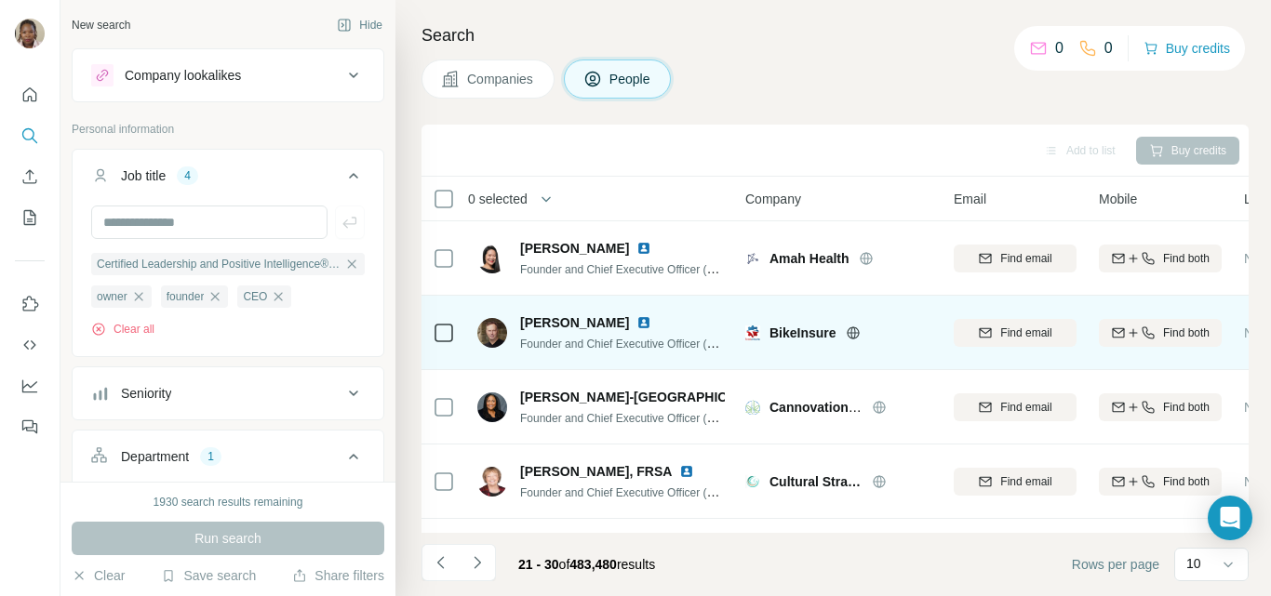
click at [636, 322] on img at bounding box center [643, 322] width 15 height 15
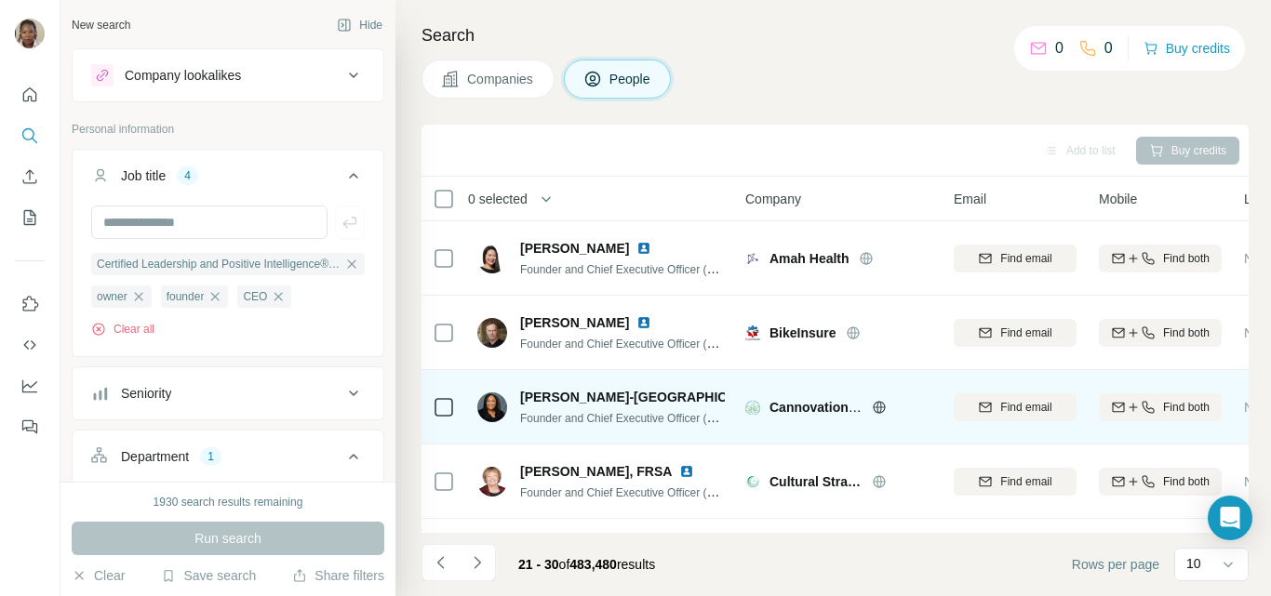
scroll to position [93, 0]
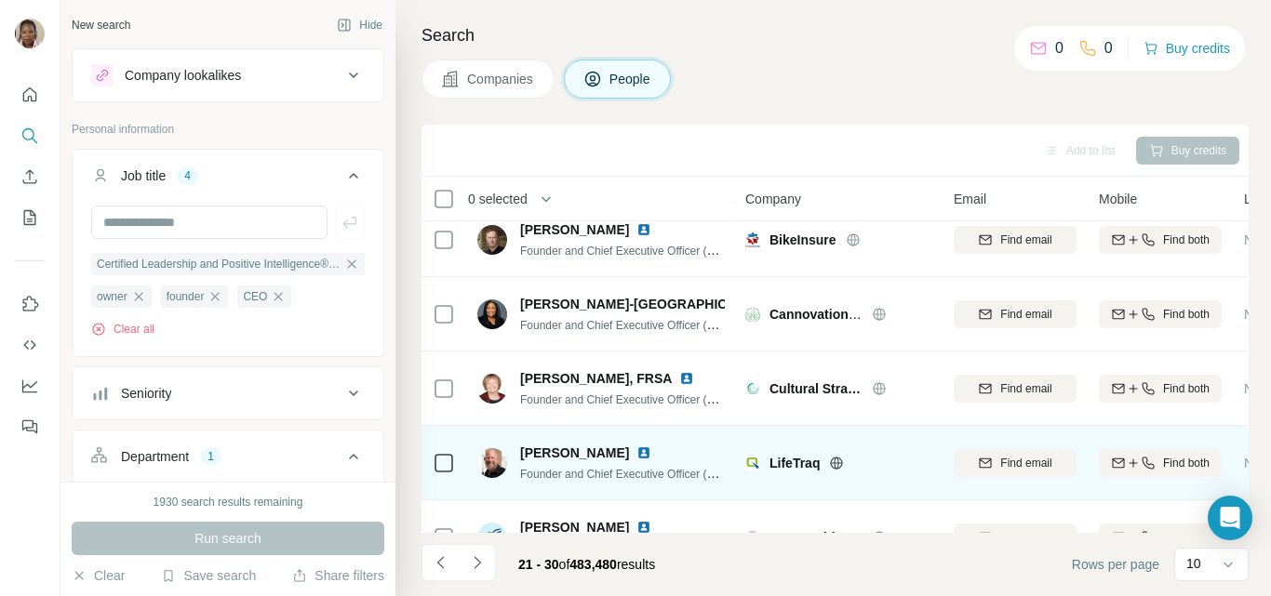
click at [636, 448] on img at bounding box center [643, 453] width 15 height 15
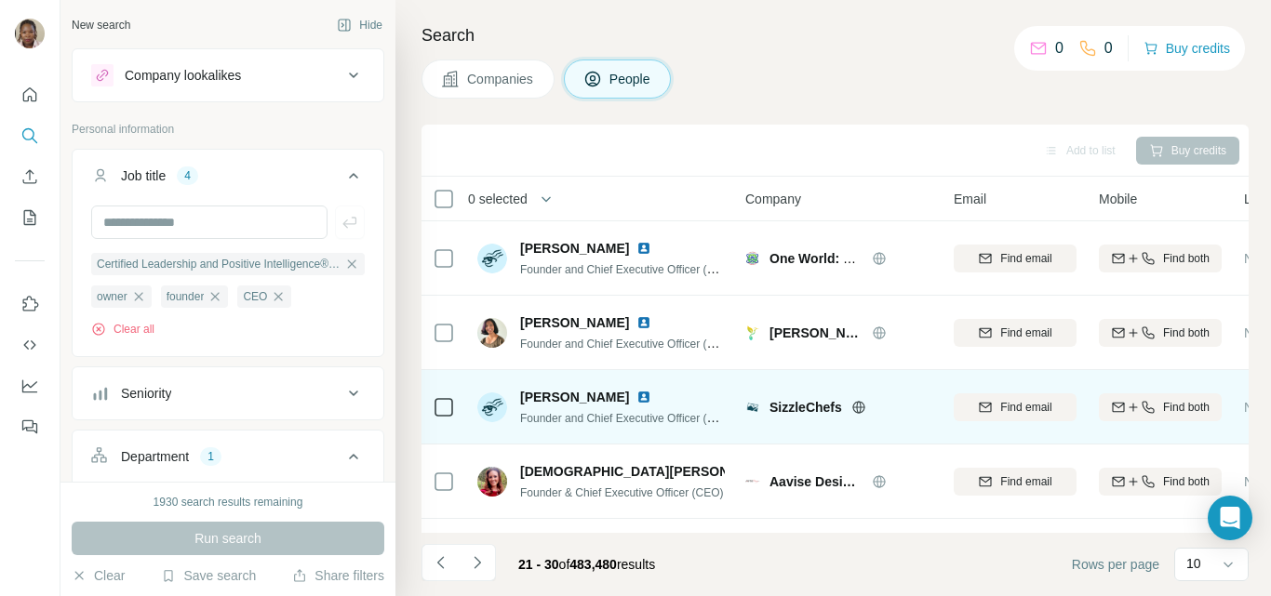
scroll to position [442, 0]
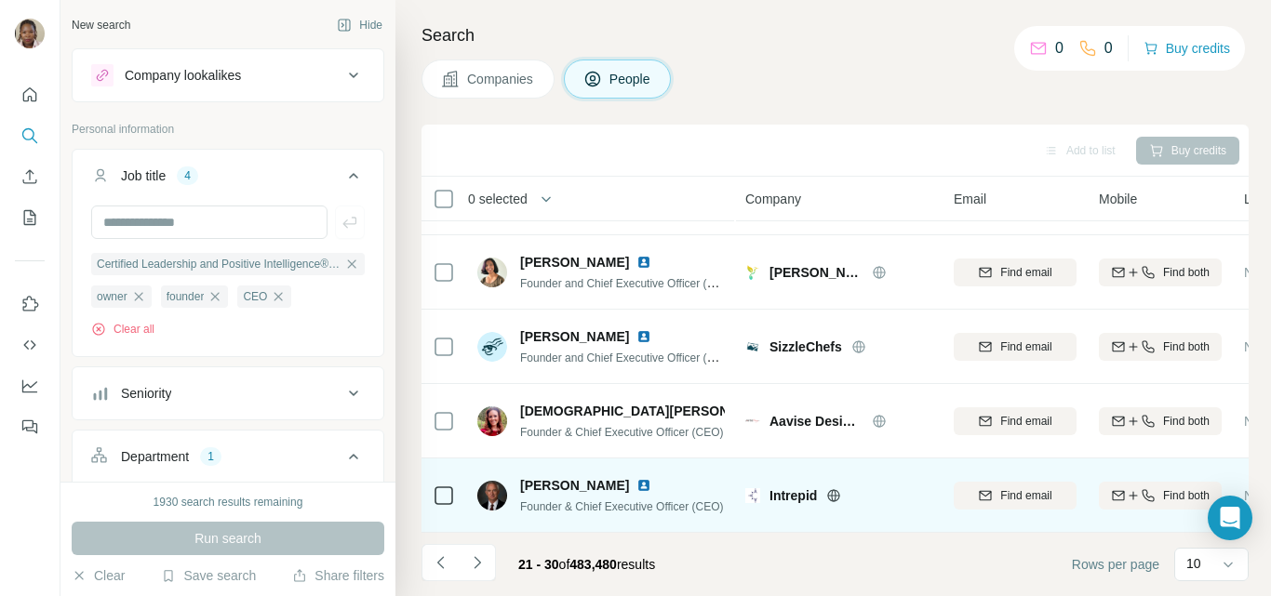
click at [636, 478] on img at bounding box center [643, 485] width 15 height 15
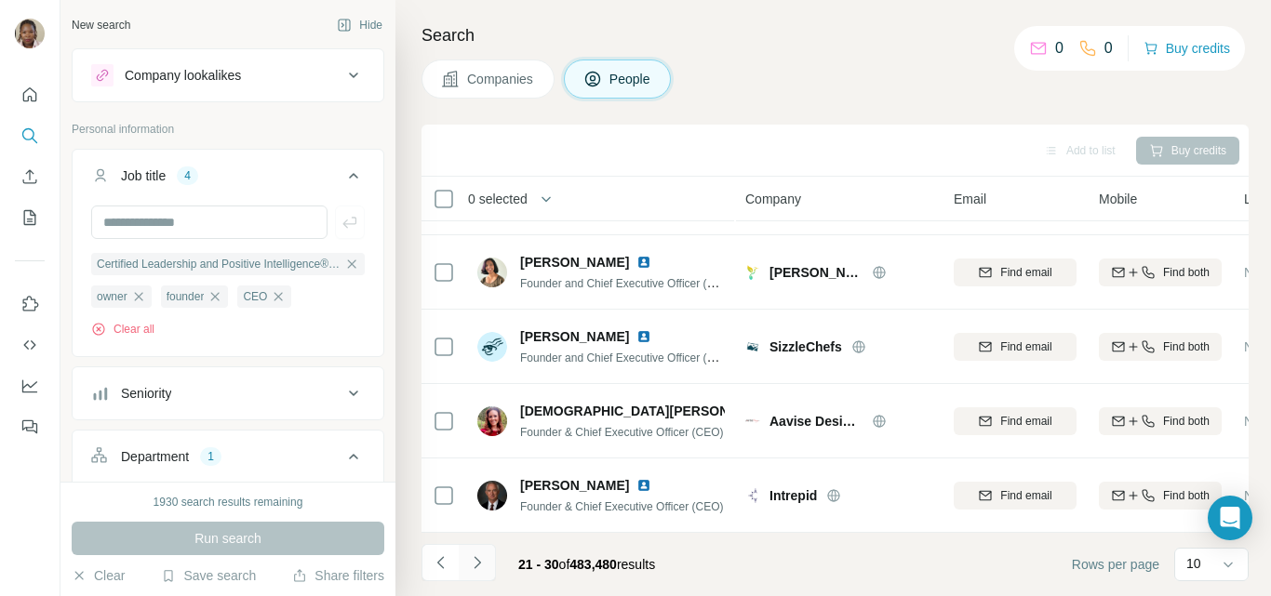
click at [476, 561] on icon "Navigate to next page" at bounding box center [477, 562] width 19 height 19
